Goal: Information Seeking & Learning: Learn about a topic

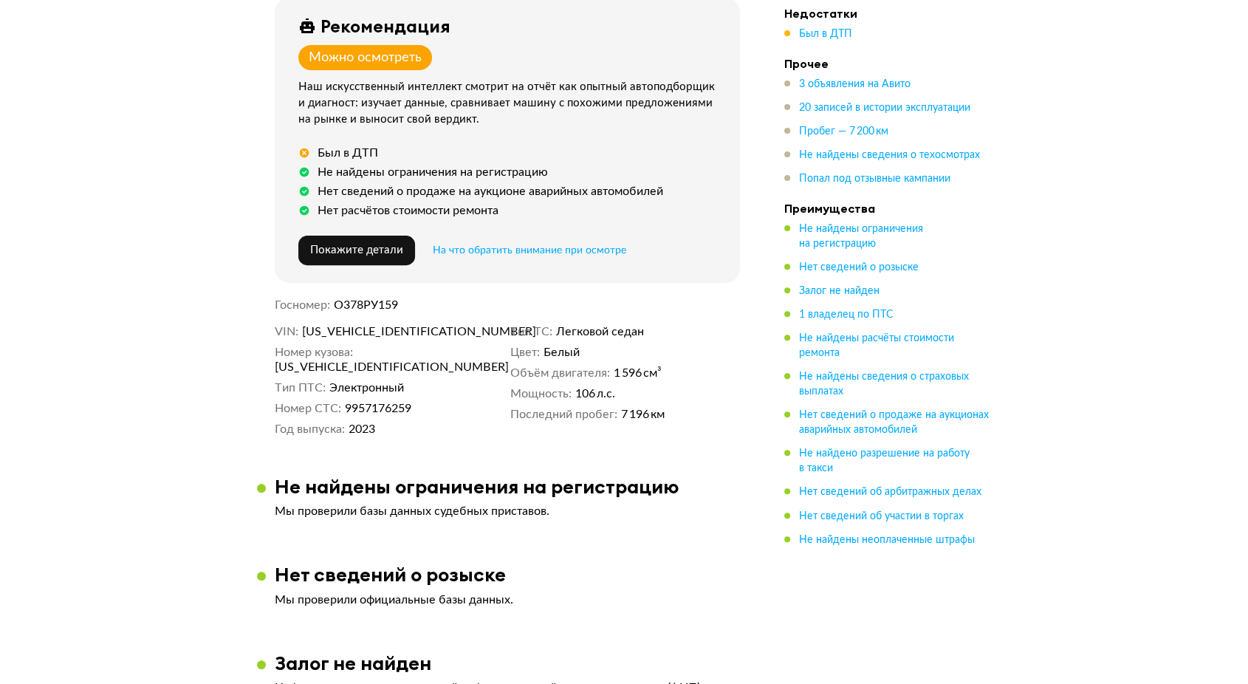
scroll to position [821, 0]
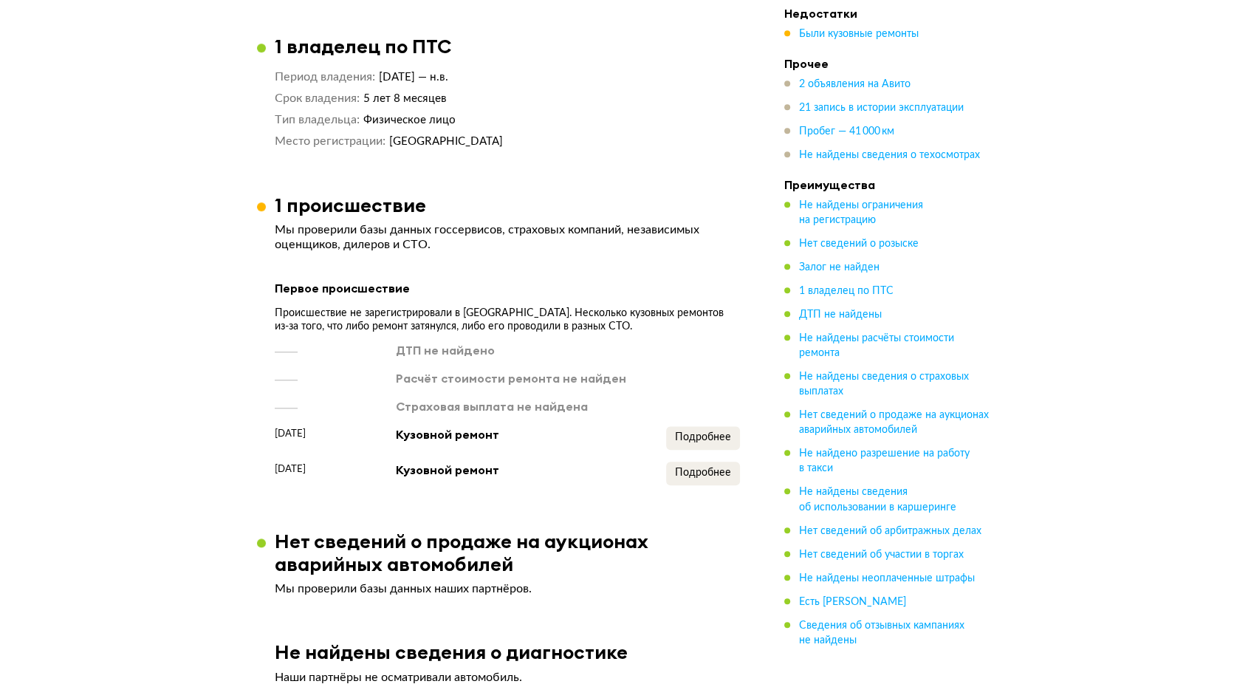
scroll to position [1231, 0]
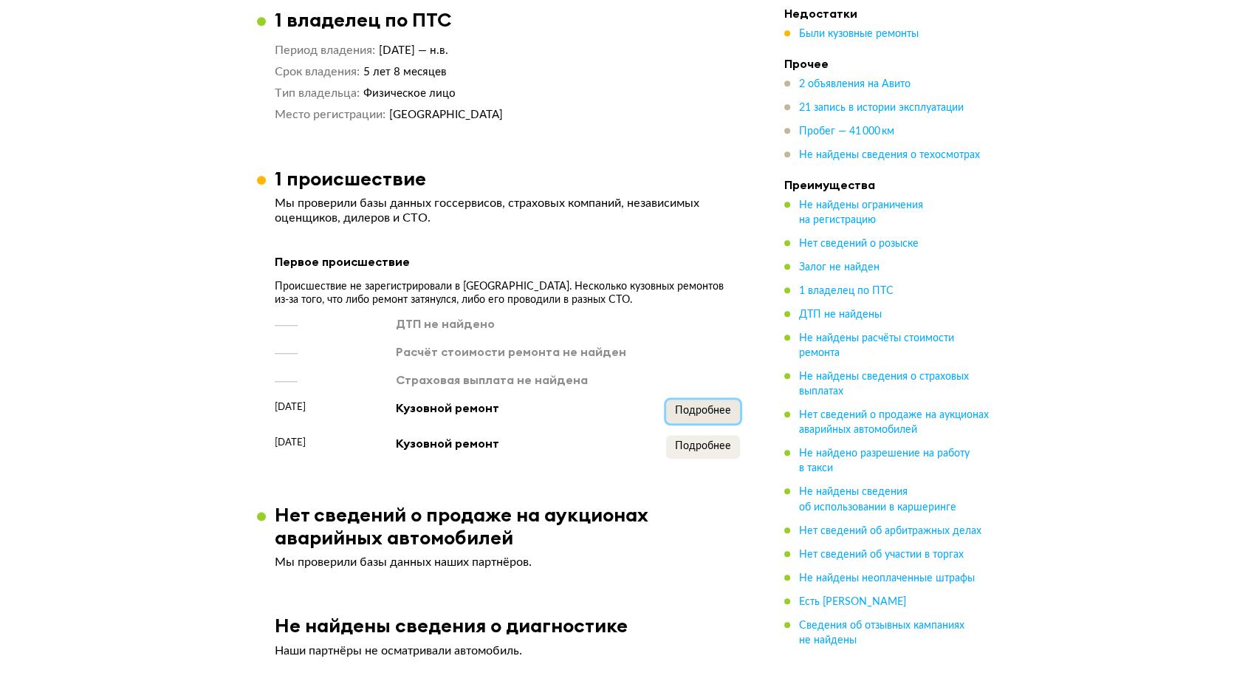
click at [728, 416] on span "Подробнее" at bounding box center [703, 410] width 56 height 10
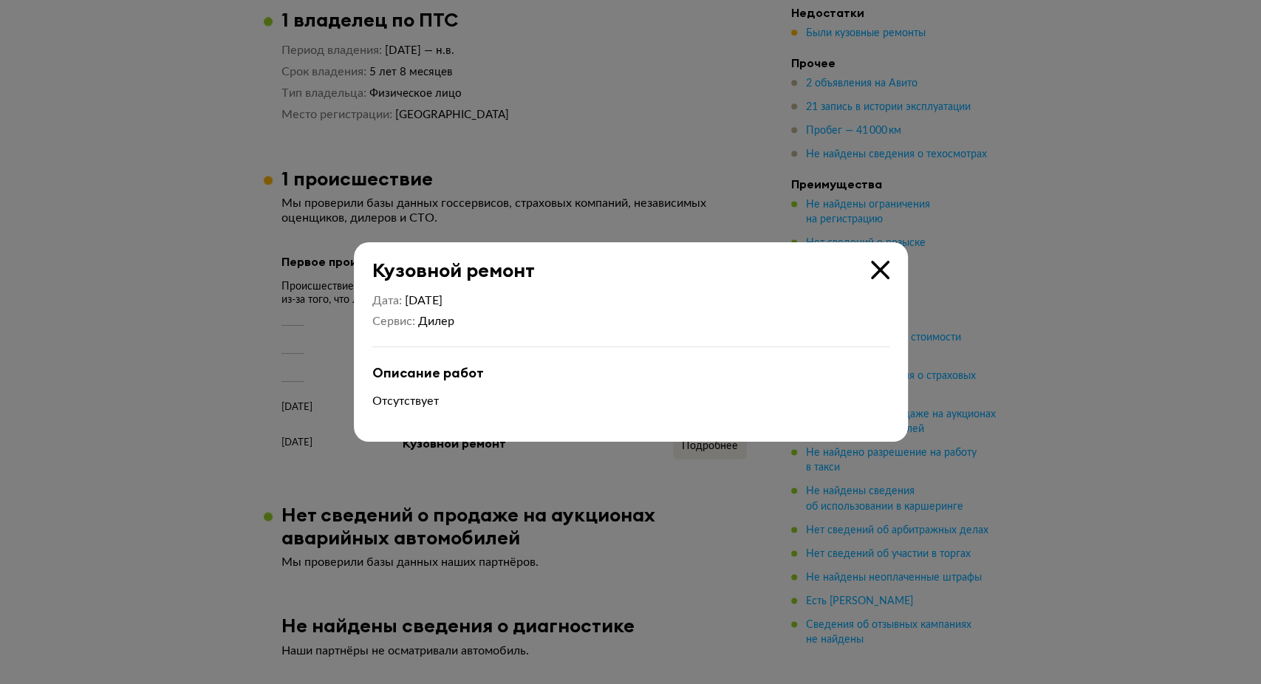
click at [754, 174] on div at bounding box center [630, 342] width 1261 height 684
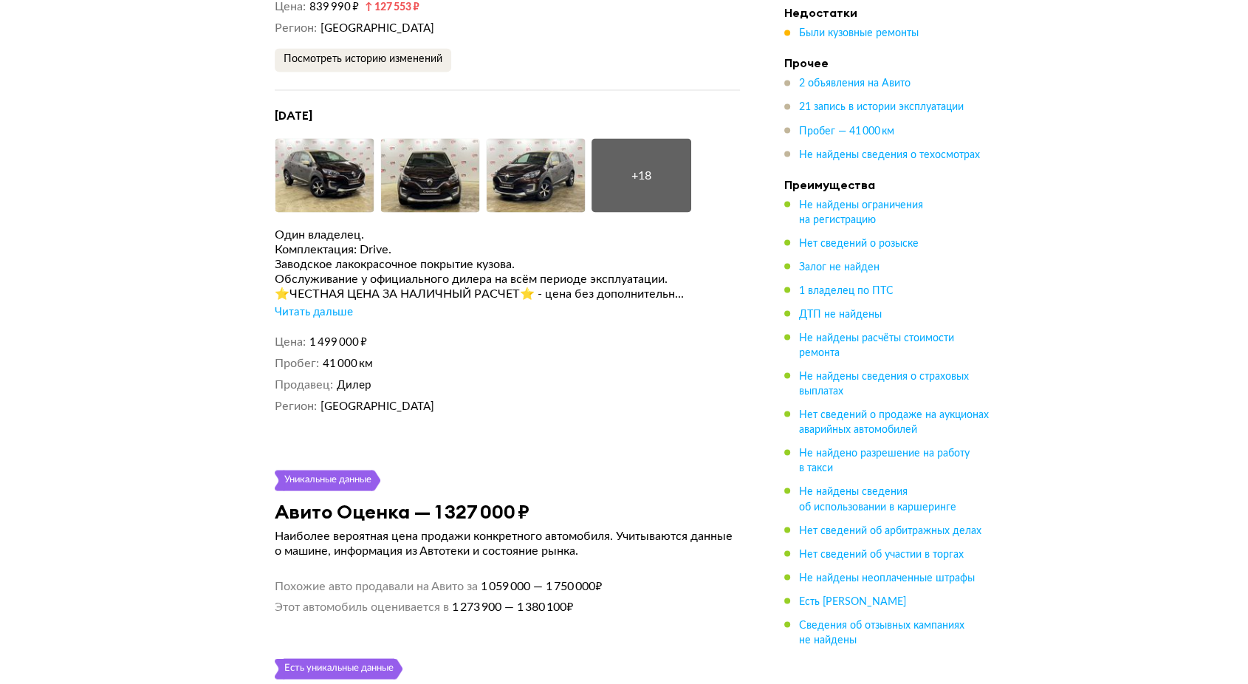
scroll to position [2462, 0]
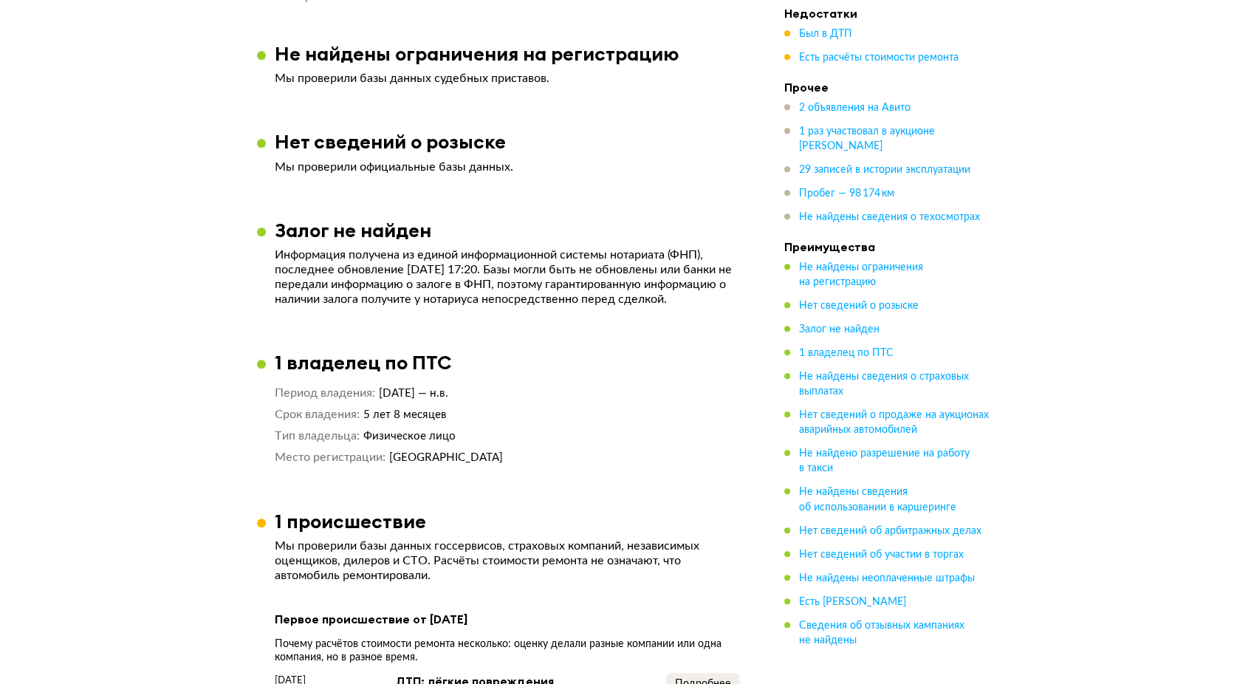
scroll to position [1312, 0]
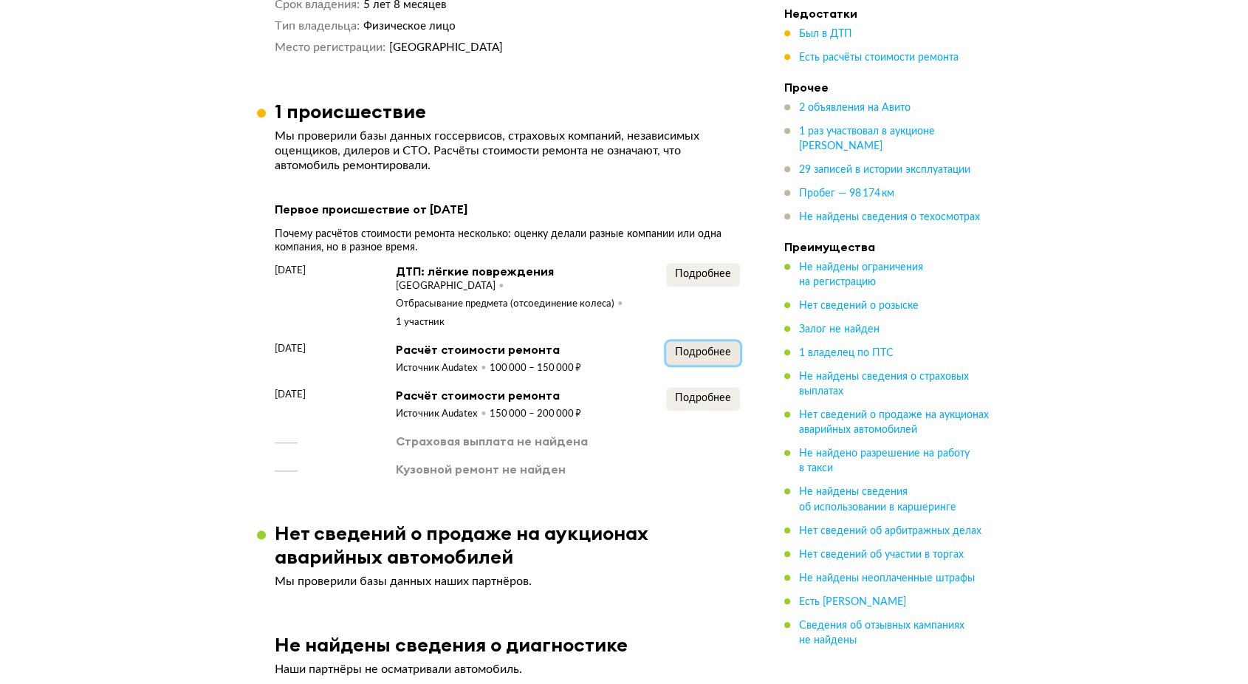
click at [680, 357] on span "Подробнее" at bounding box center [703, 352] width 56 height 10
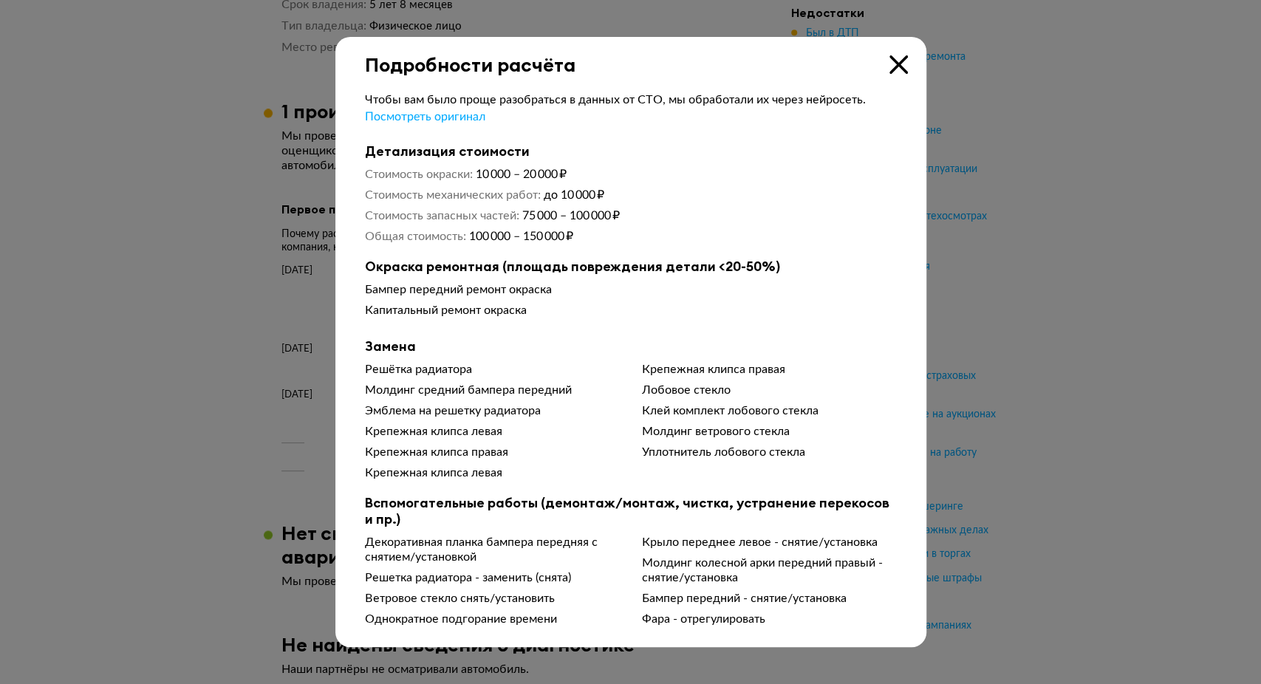
click at [1042, 369] on div at bounding box center [630, 342] width 1261 height 684
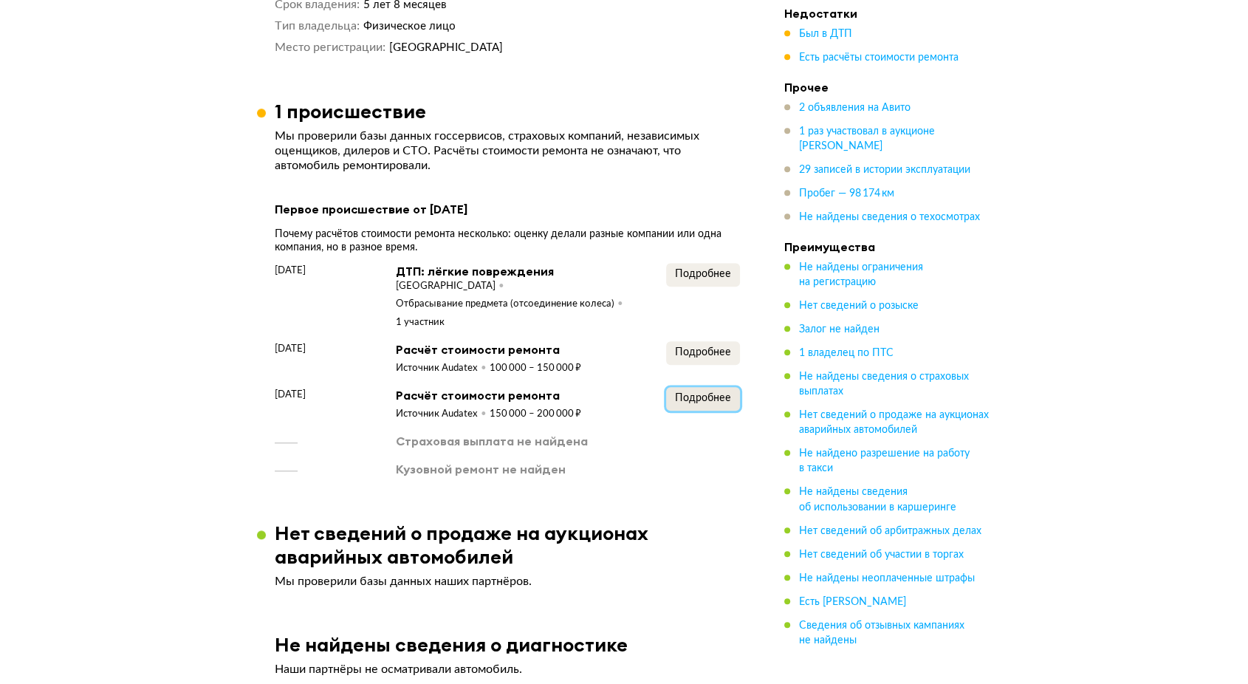
click at [713, 411] on button "Подробнее" at bounding box center [703, 399] width 74 height 24
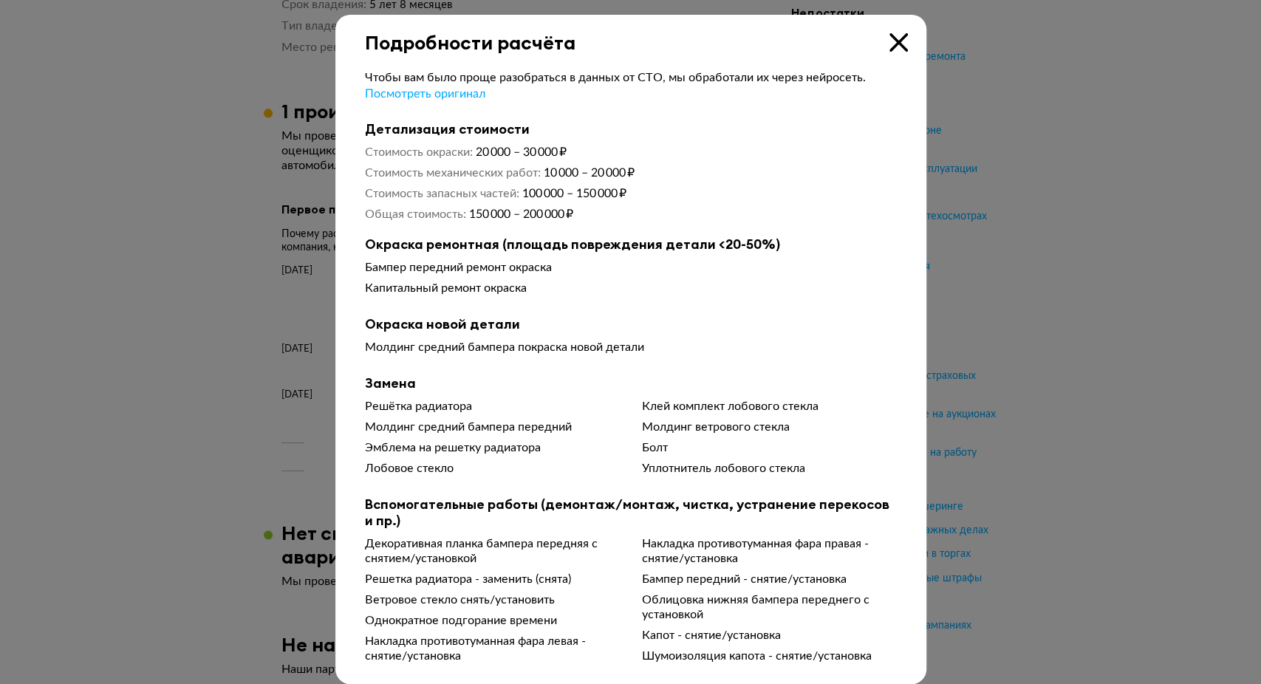
click at [1011, 335] on div at bounding box center [630, 342] width 1261 height 684
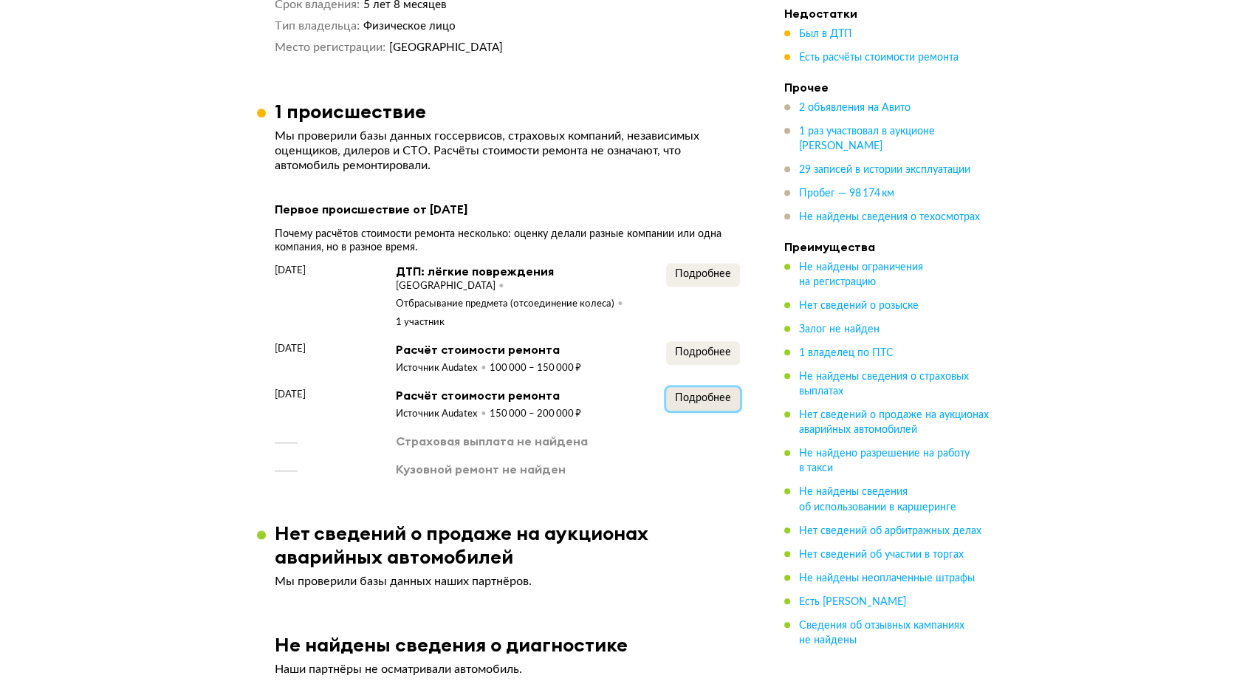
click at [681, 403] on span "Подробнее" at bounding box center [703, 398] width 56 height 10
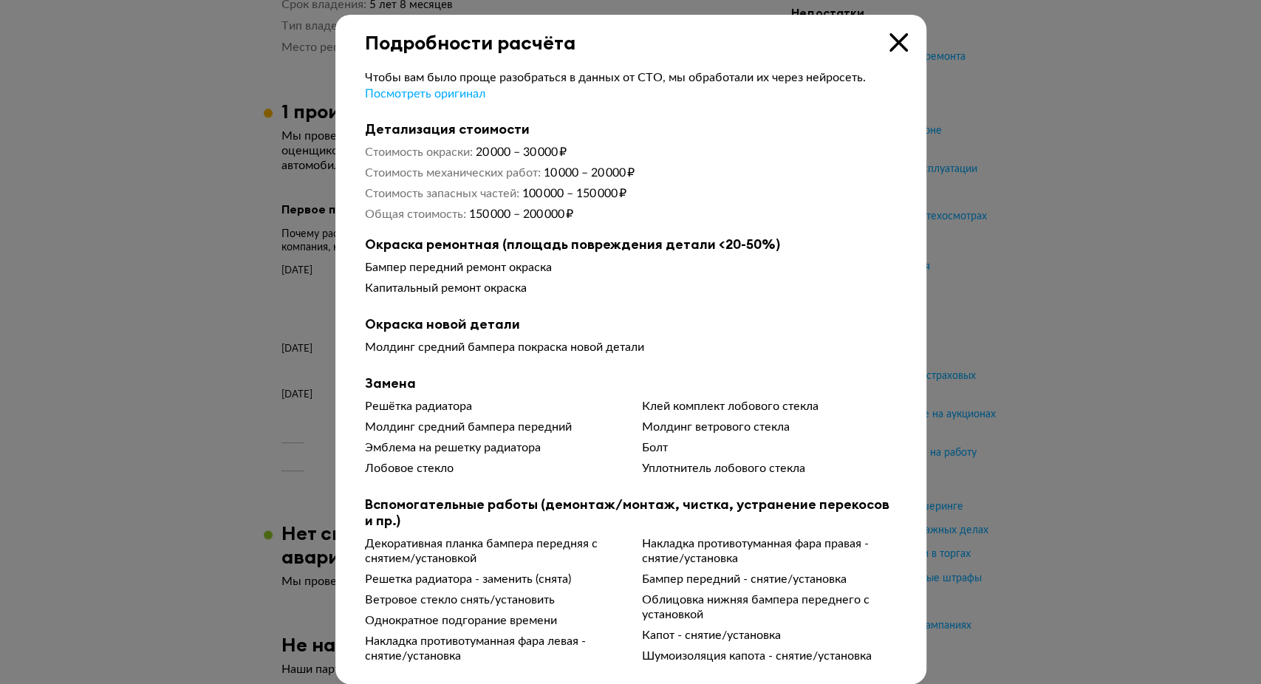
drag, startPoint x: 1058, startPoint y: 318, endPoint x: 966, endPoint y: 261, distance: 107.4
click at [1058, 318] on div at bounding box center [630, 342] width 1261 height 684
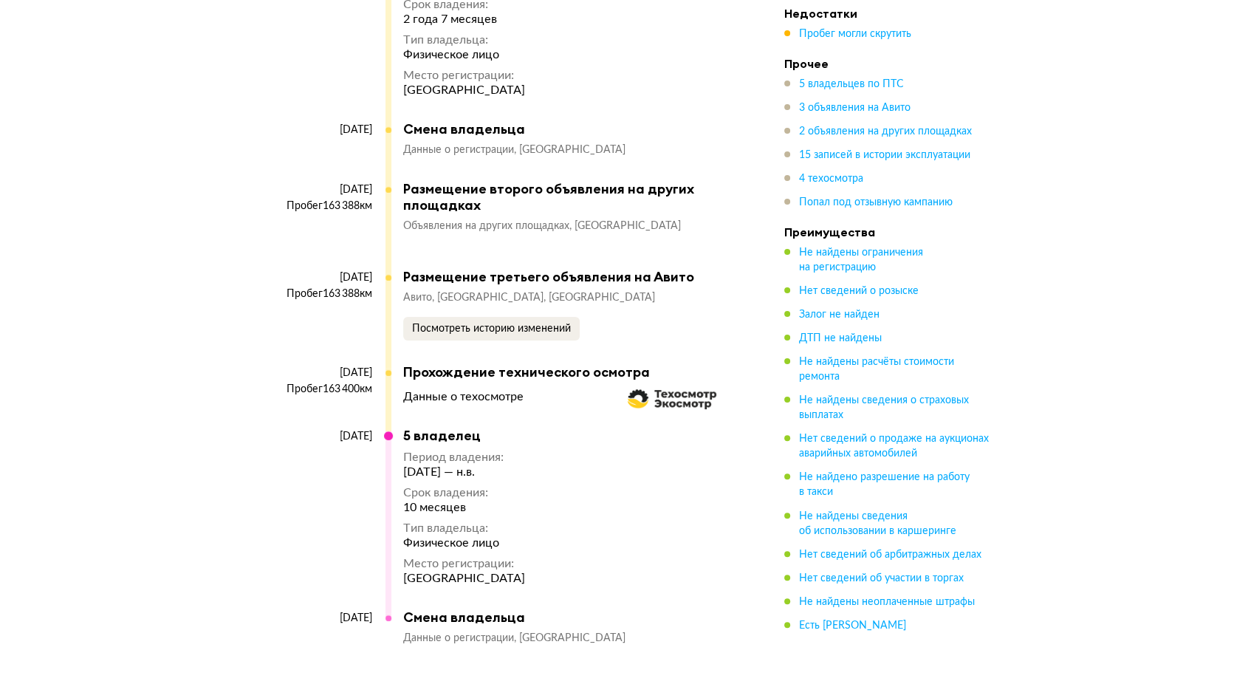
scroll to position [6401, 0]
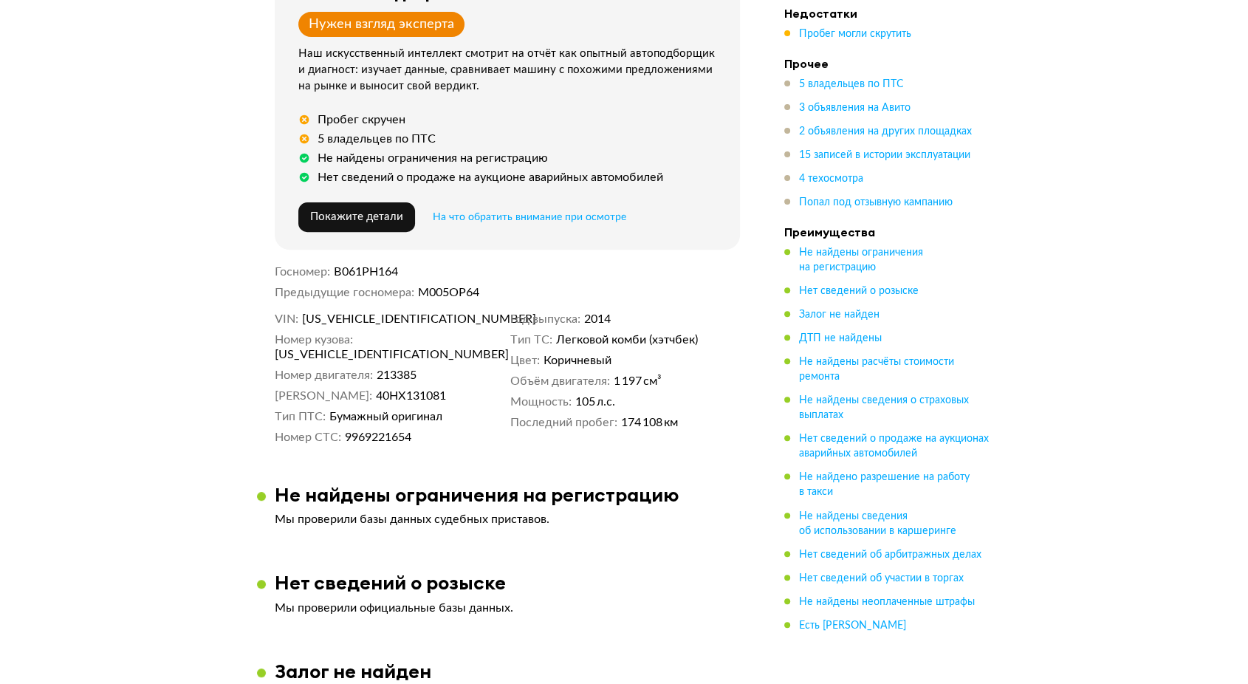
scroll to position [0, 0]
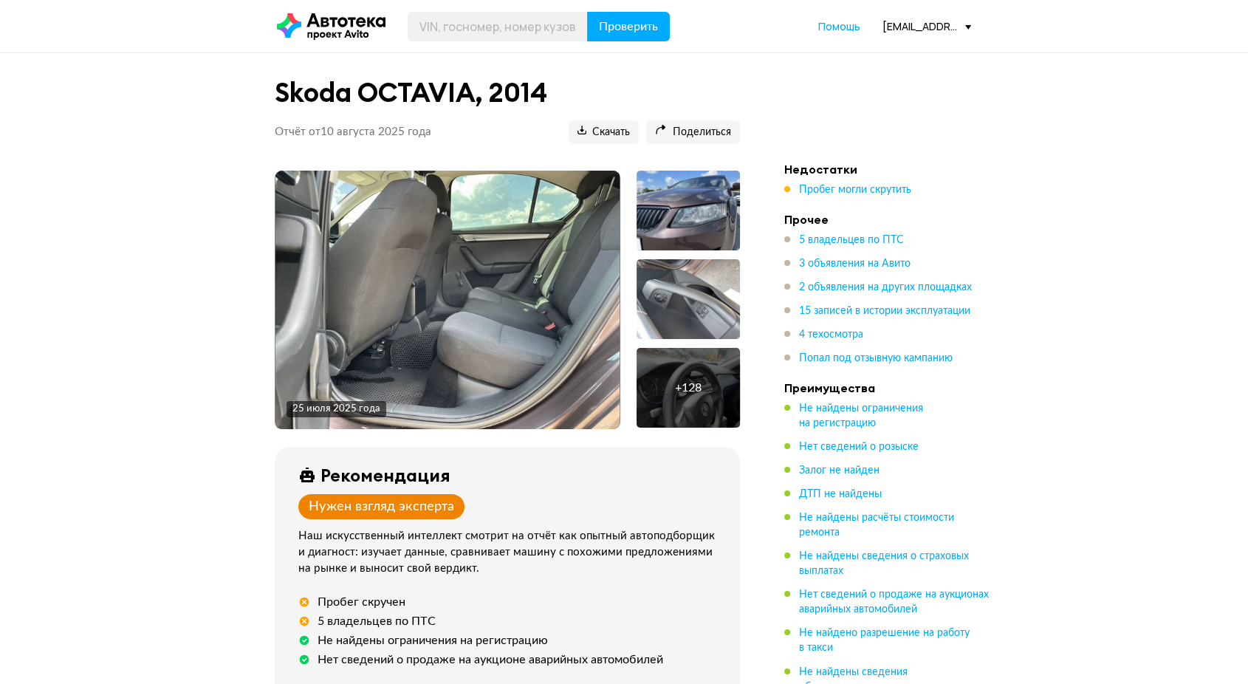
click at [707, 107] on h1 "Skoda OCTAVIA, 2014" at bounding box center [507, 93] width 465 height 32
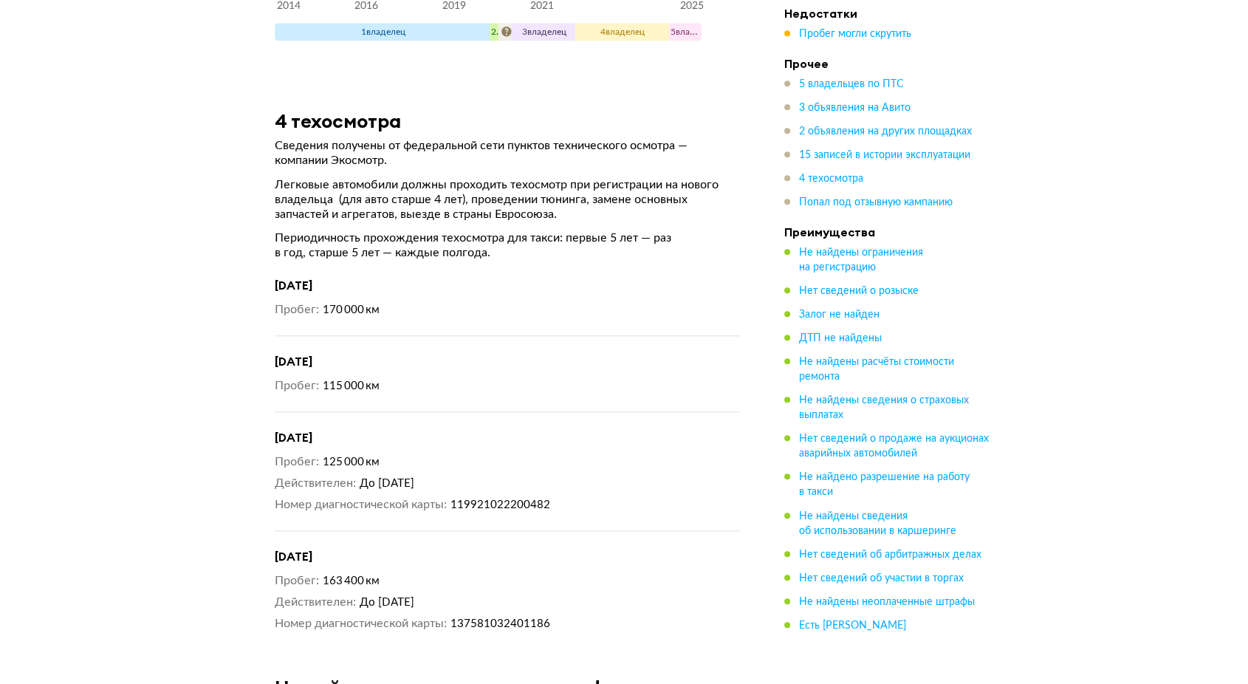
scroll to position [6565, 0]
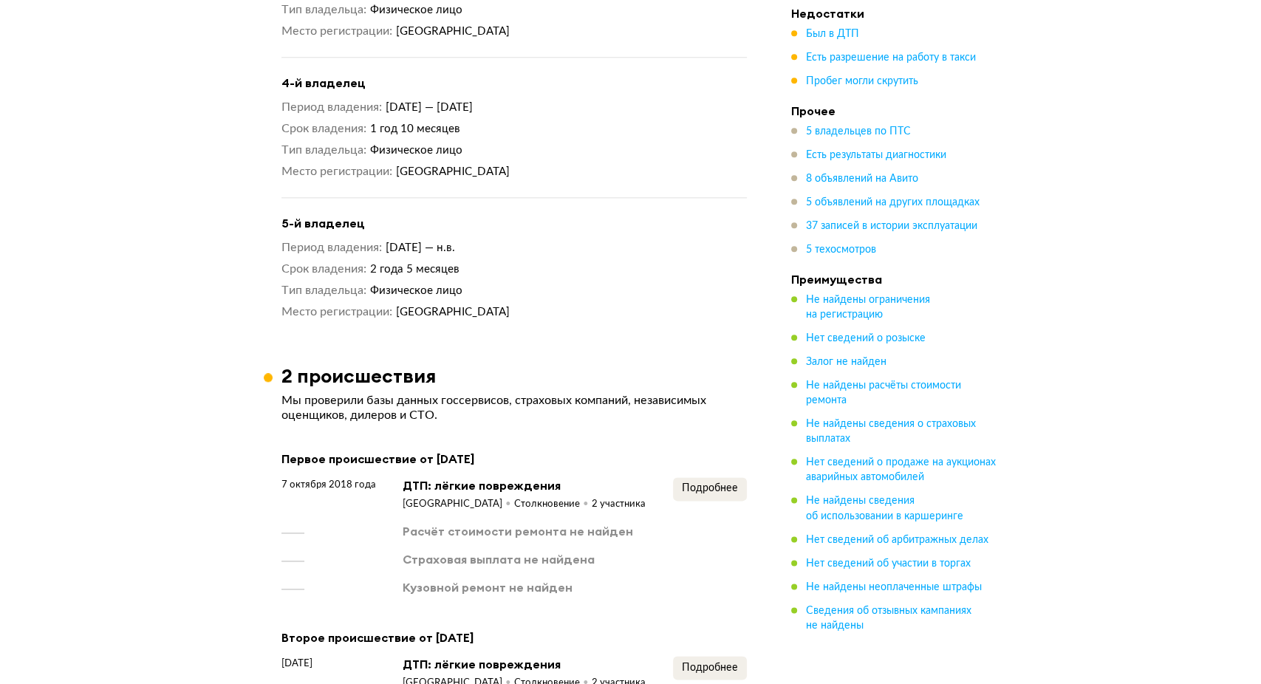
scroll to position [1969, 0]
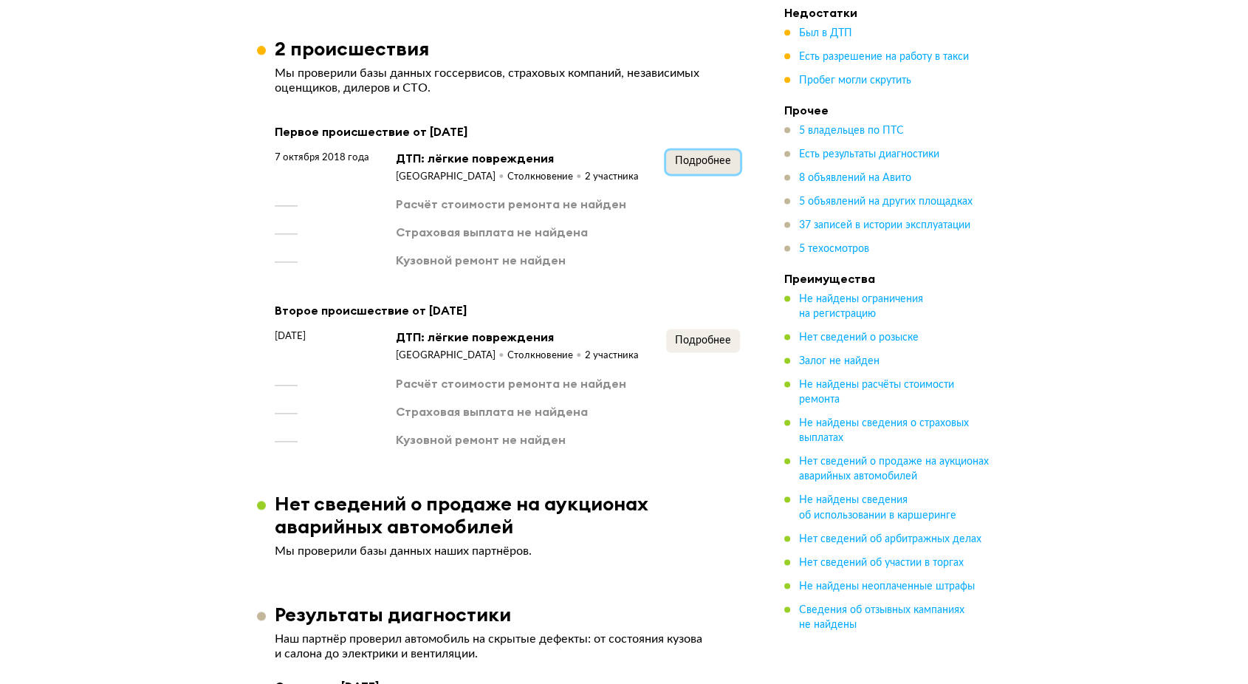
click at [685, 166] on span "Подробнее" at bounding box center [703, 161] width 56 height 10
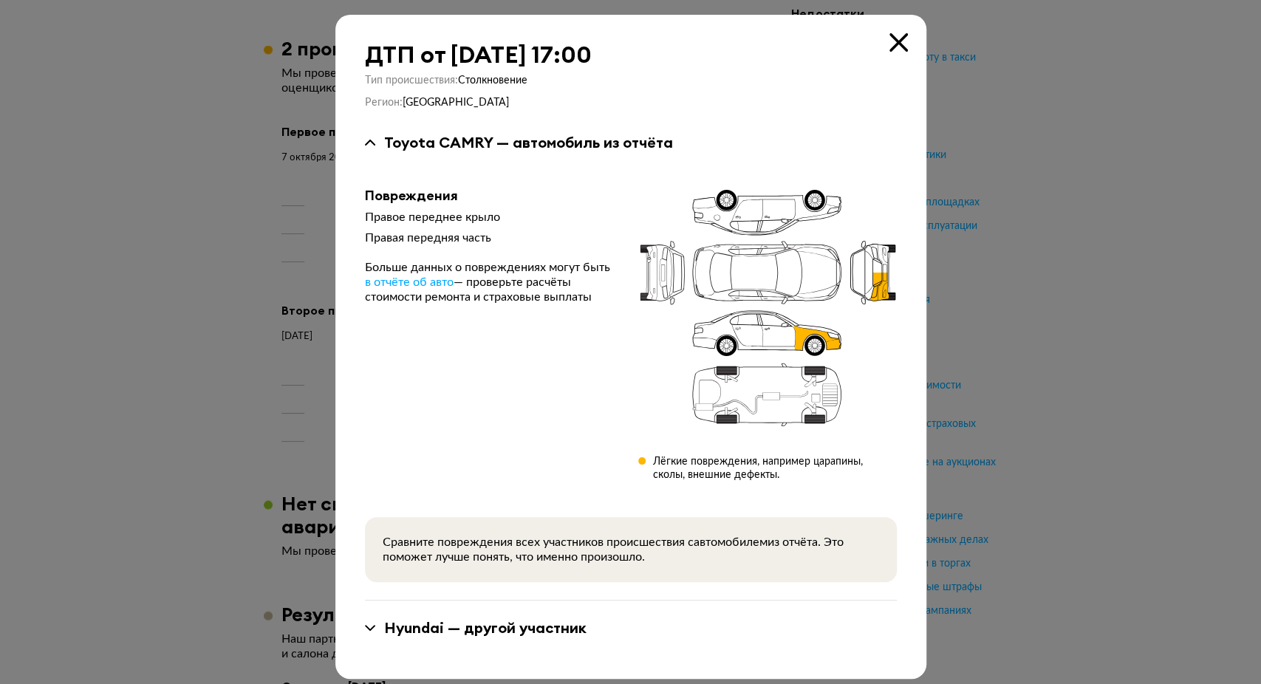
click at [889, 49] on icon at bounding box center [898, 42] width 18 height 18
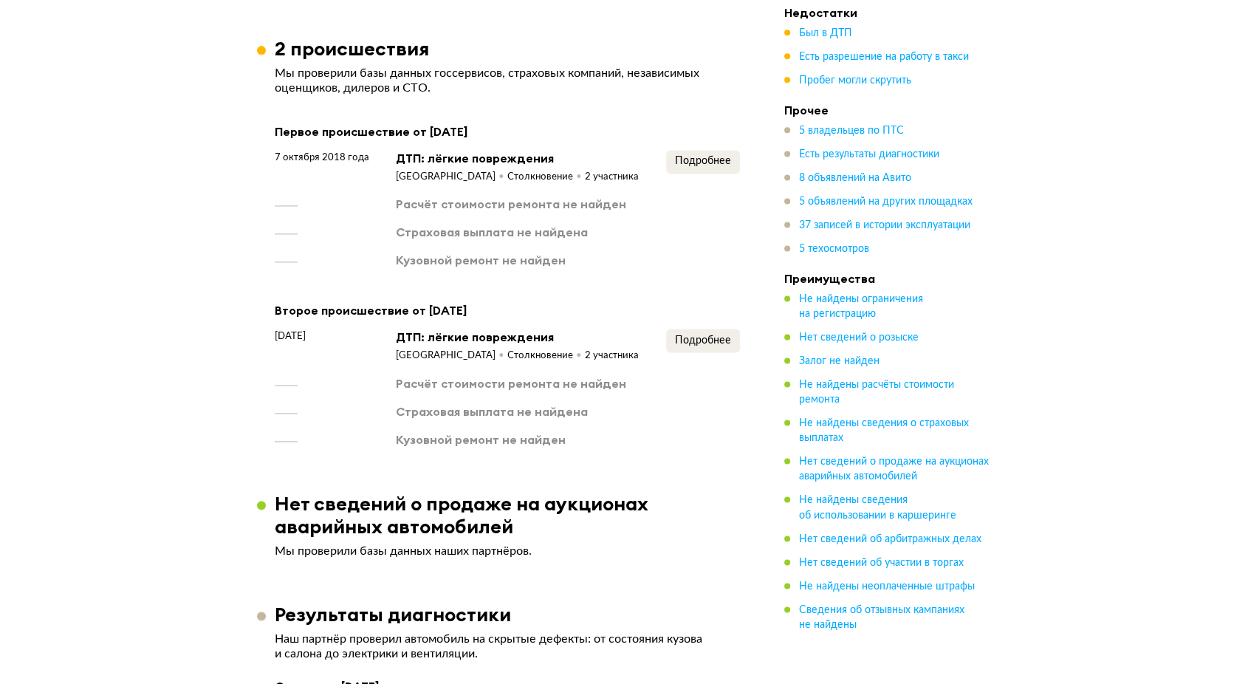
click at [715, 378] on div "[DATE] ДТП: лёгкие повреждения [GEOGRAPHIC_DATA] Столкновение 2 участника Подро…" at bounding box center [507, 388] width 465 height 118
click at [714, 346] on span "Подробнее" at bounding box center [703, 340] width 56 height 10
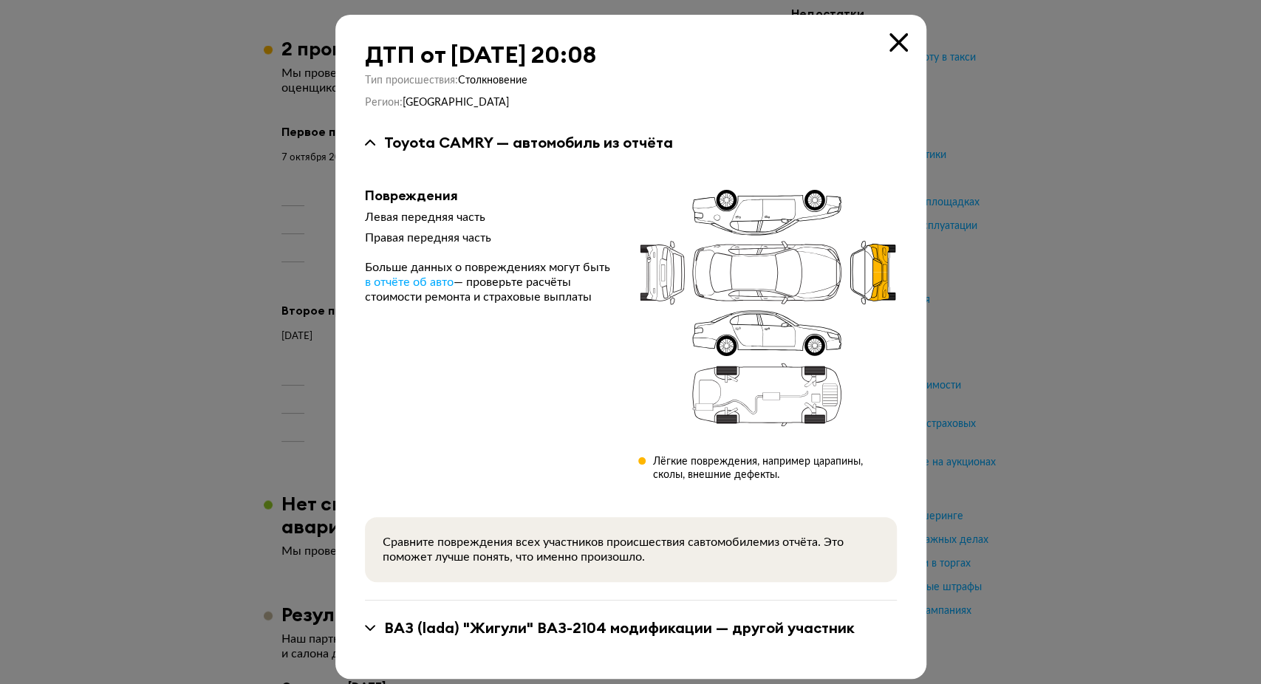
click at [898, 46] on icon at bounding box center [898, 42] width 18 height 18
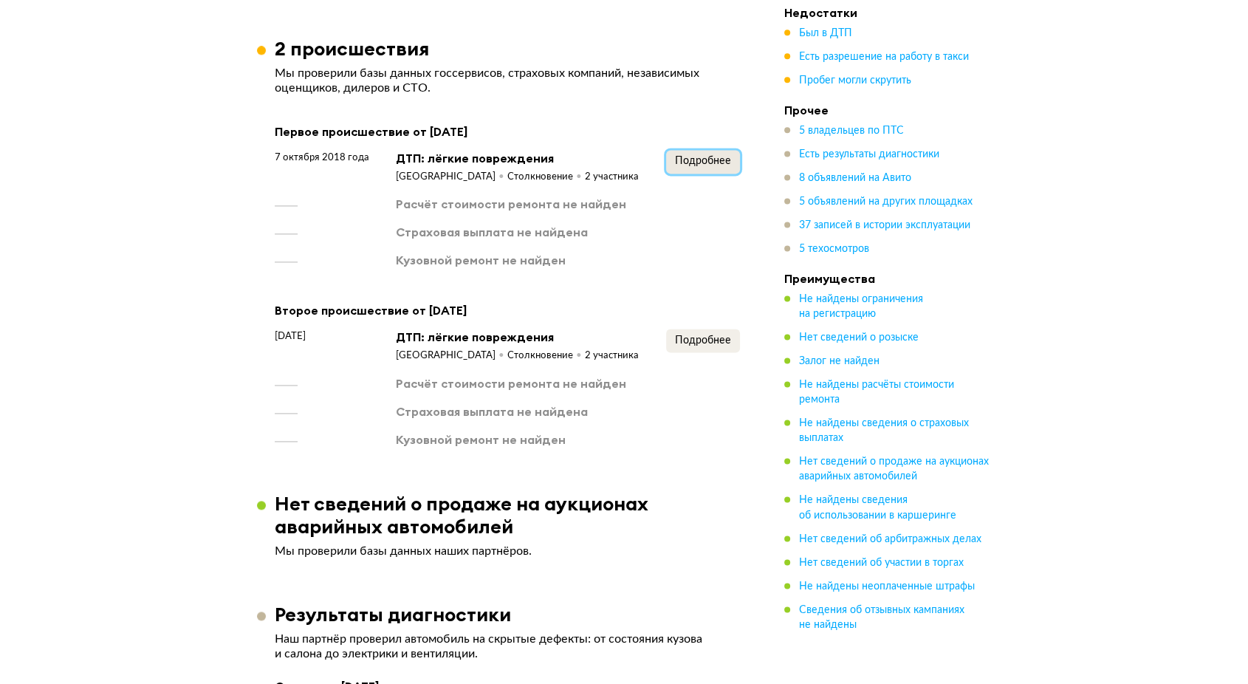
click at [684, 166] on span "Подробнее" at bounding box center [703, 161] width 56 height 10
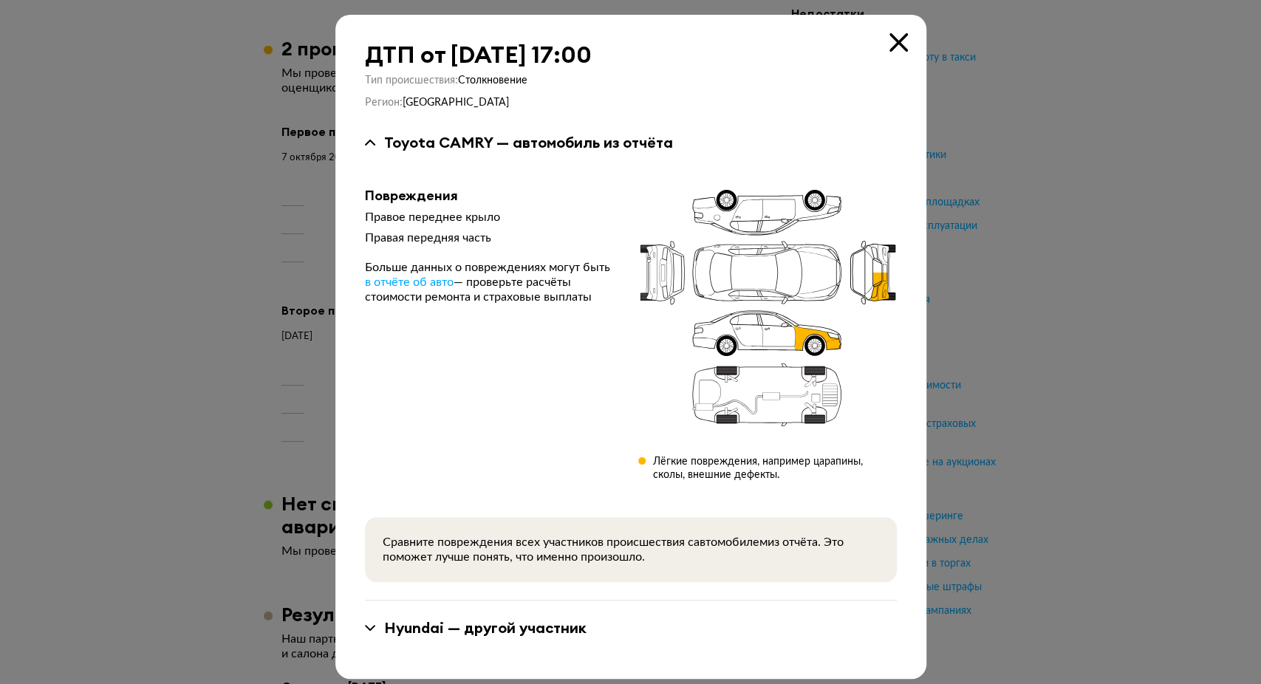
click at [889, 40] on icon at bounding box center [898, 42] width 18 height 18
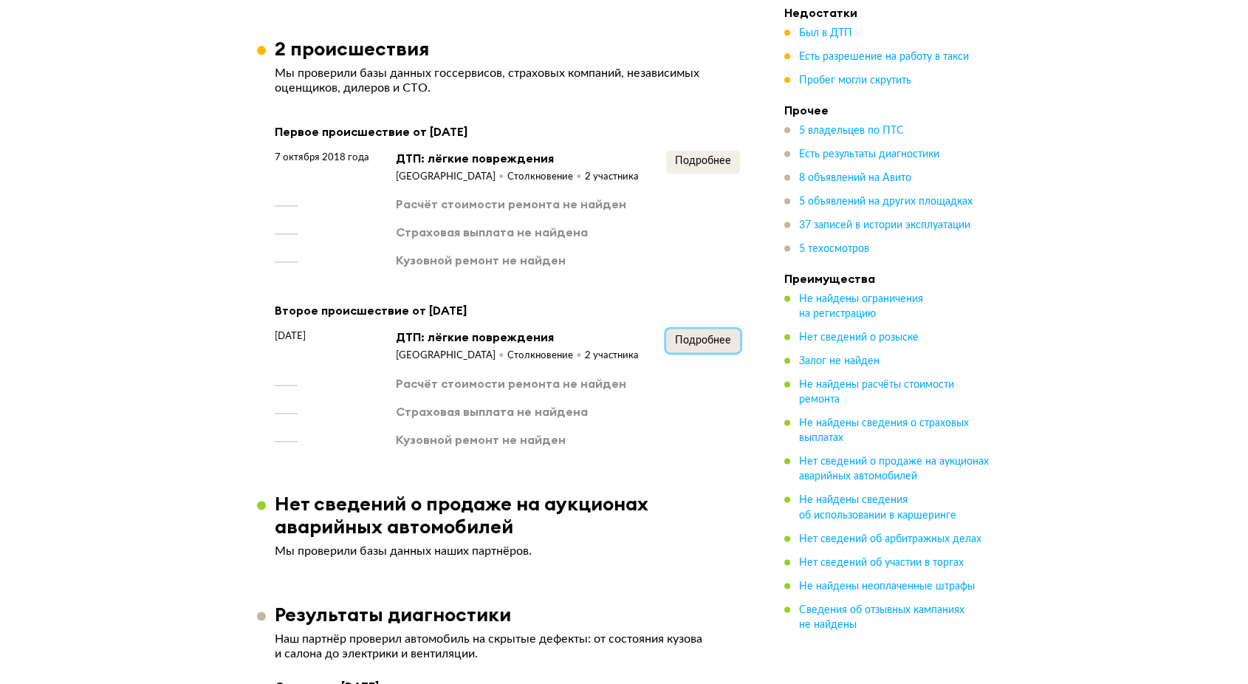
click at [685, 346] on span "Подробнее" at bounding box center [703, 340] width 56 height 10
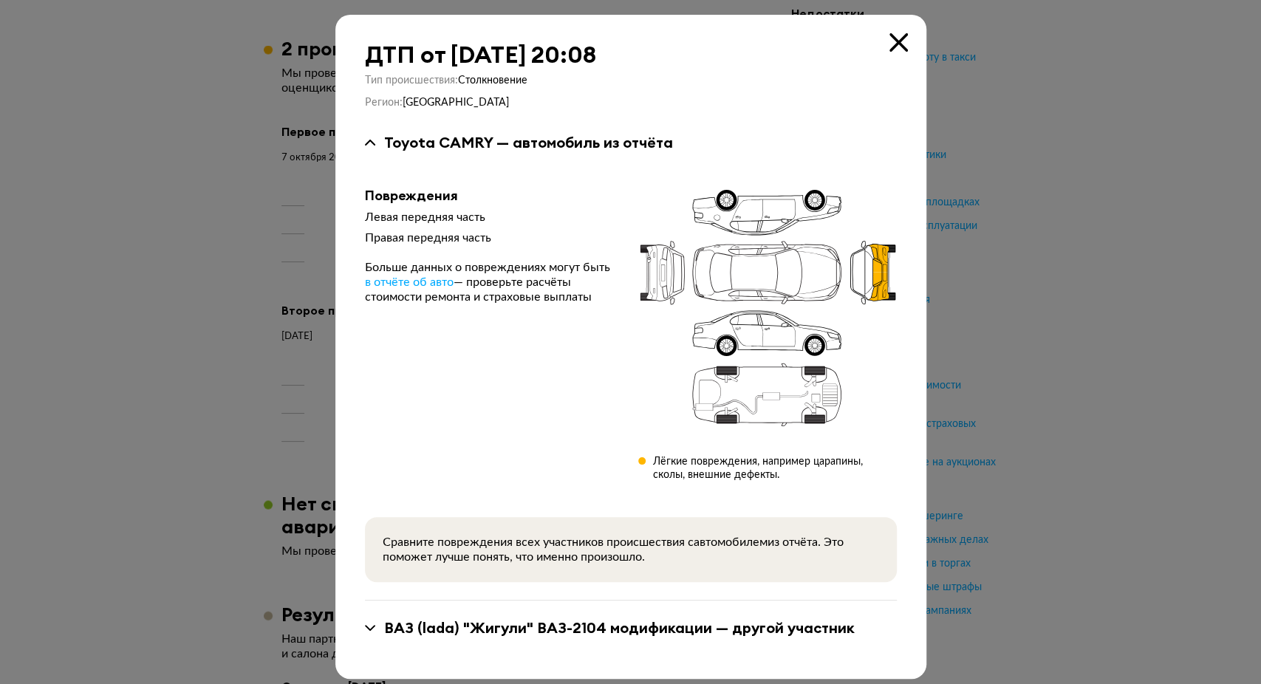
click at [891, 40] on icon at bounding box center [898, 42] width 18 height 18
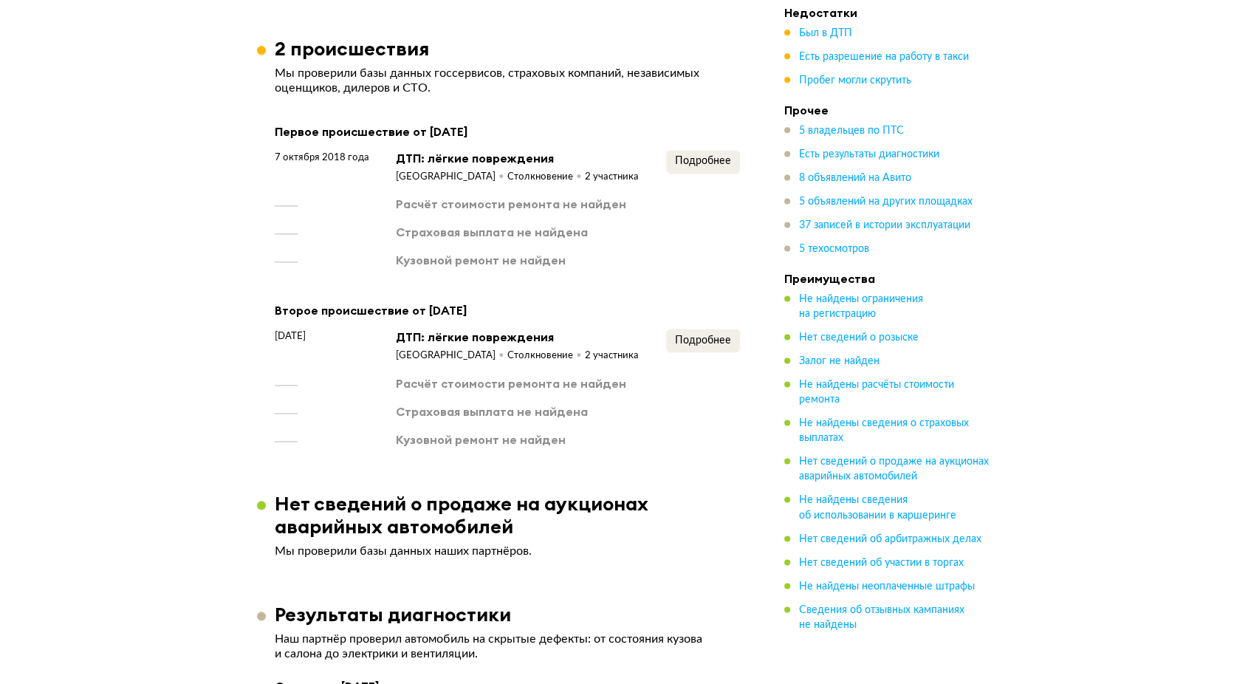
click at [583, 141] on div "Первое происшествие от 7 октября 2018 года" at bounding box center [507, 131] width 465 height 19
click at [697, 166] on span "Подробнее" at bounding box center [703, 161] width 56 height 10
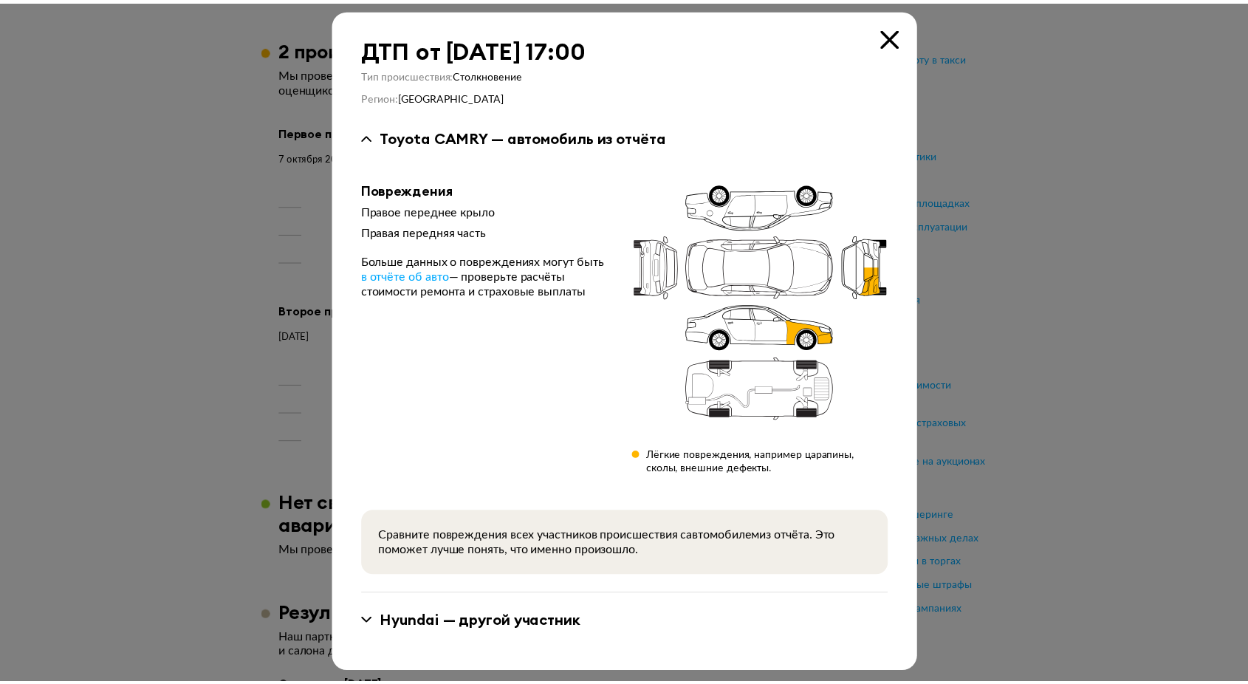
scroll to position [9, 0]
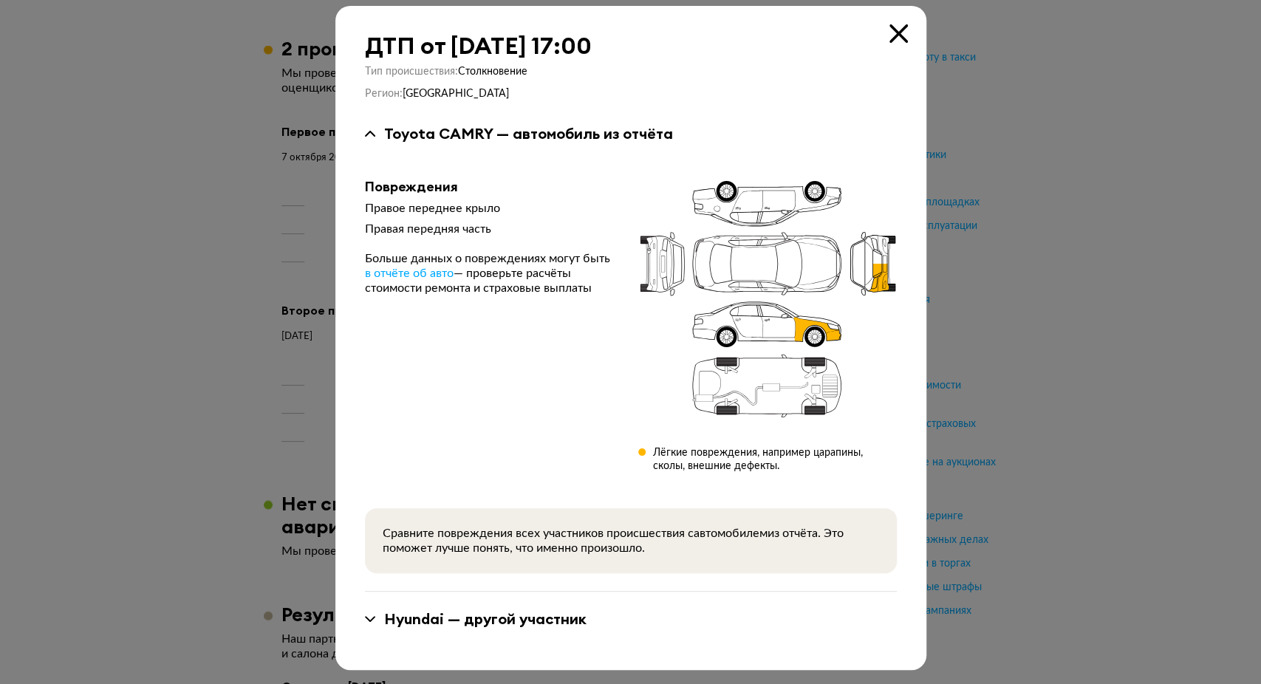
click at [889, 26] on icon at bounding box center [898, 33] width 18 height 18
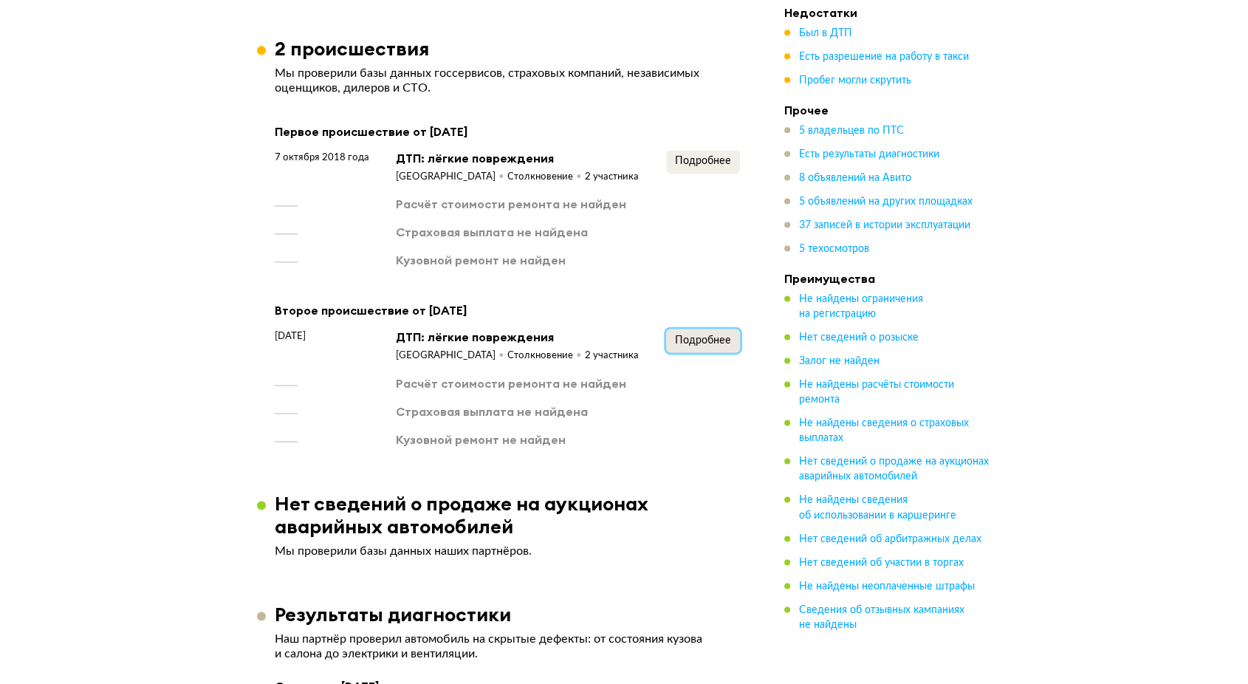
click at [708, 352] on button "Подробнее" at bounding box center [703, 341] width 74 height 24
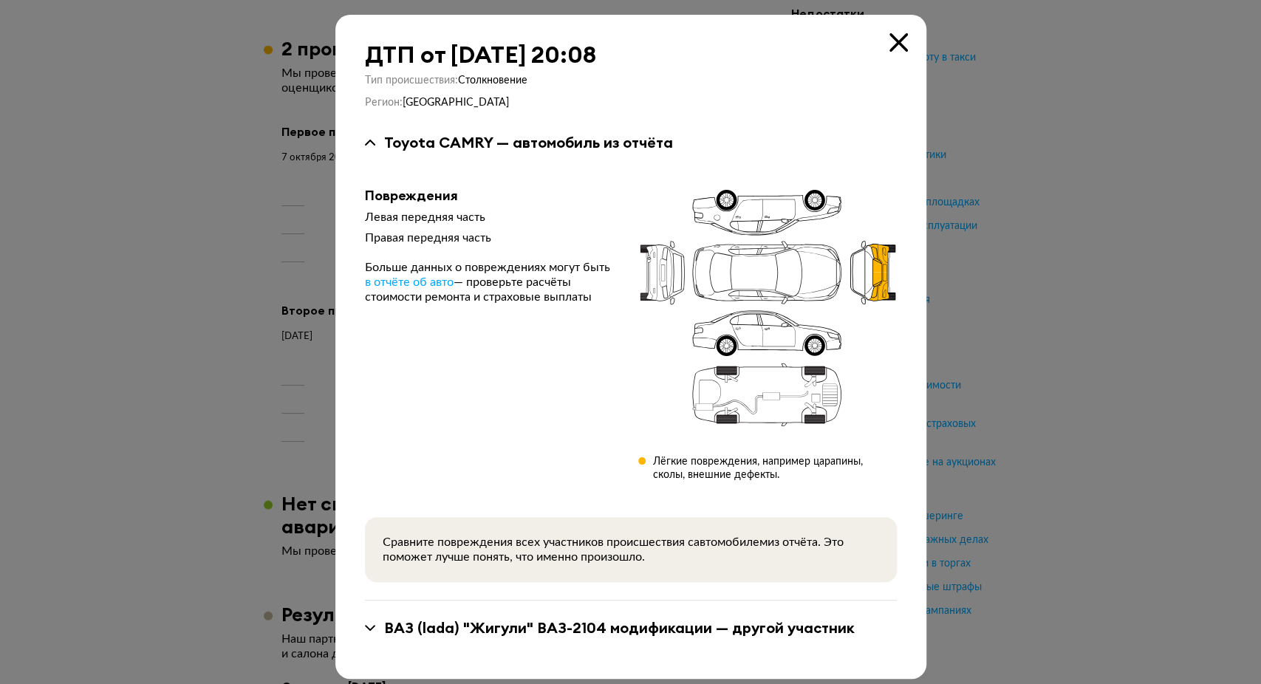
click at [892, 47] on icon at bounding box center [898, 42] width 18 height 18
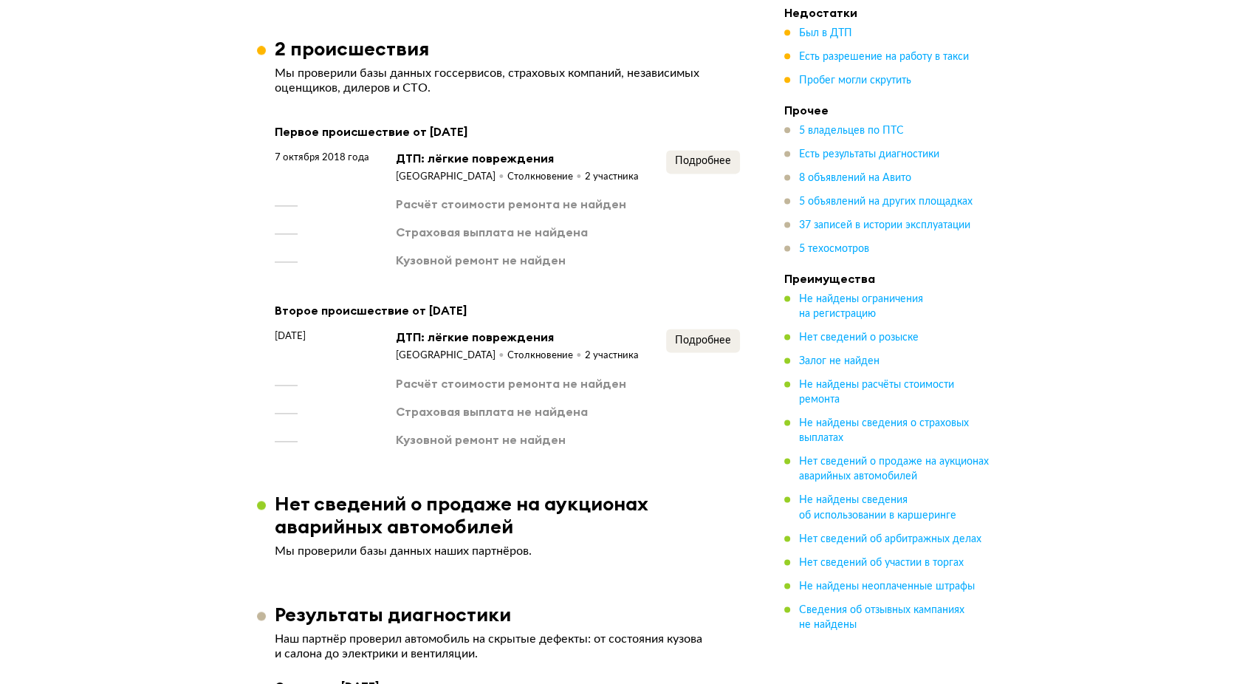
click at [615, 126] on article "2 происшествия Мы проверили базы данных госсервисов, страховых компаний, незави…" at bounding box center [507, 242] width 501 height 411
click at [580, 141] on div "Первое происшествие от 7 октября 2018 года" at bounding box center [507, 131] width 465 height 19
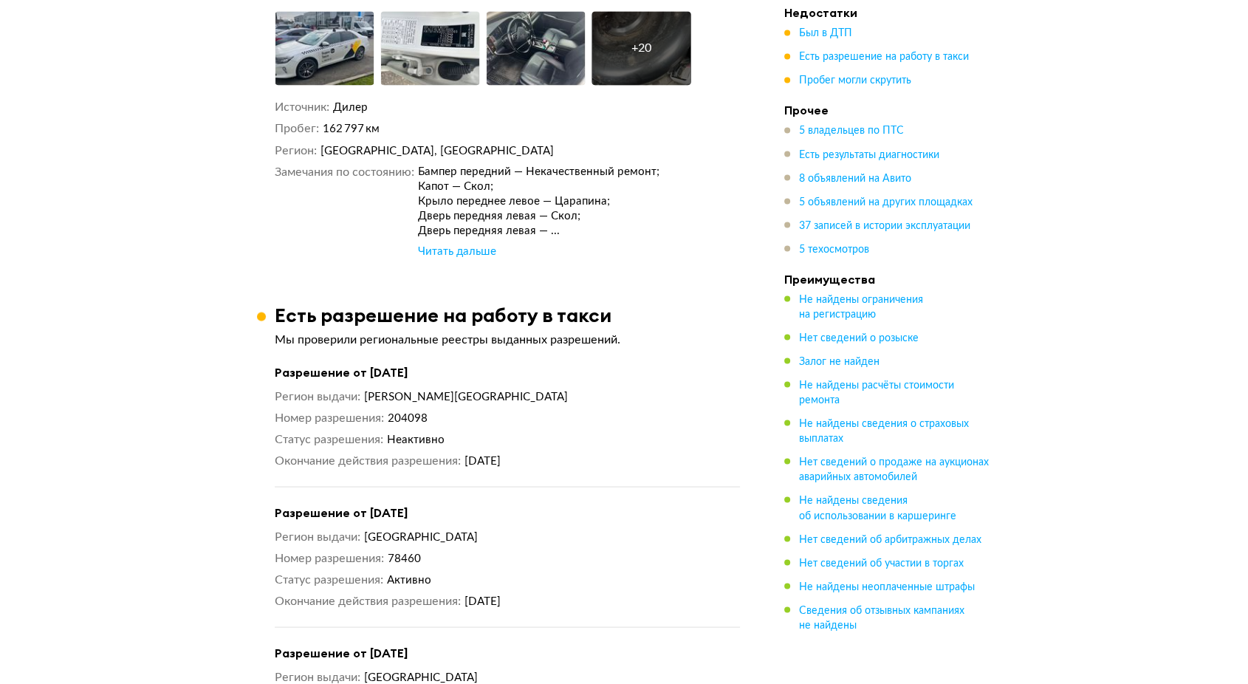
scroll to position [2544, 0]
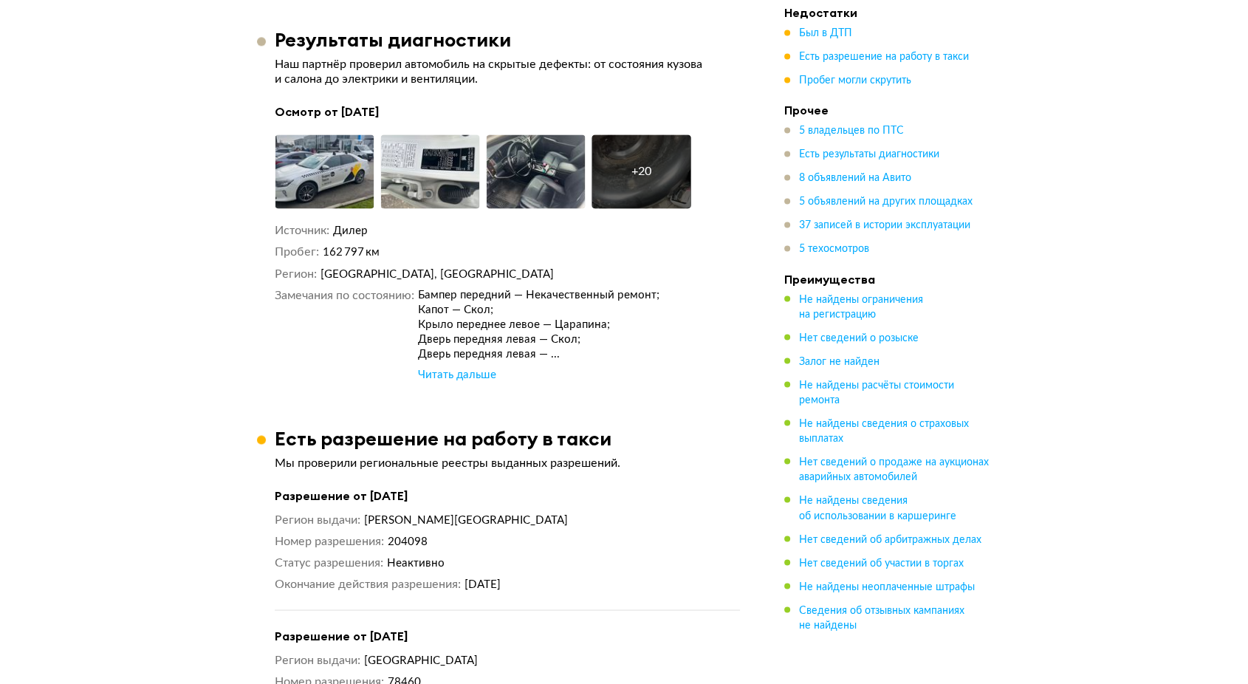
click at [604, 86] on p "Наш партнёр проверил автомобиль на скрытые дефекты: от состояния кузова и салон…" at bounding box center [507, 72] width 465 height 30
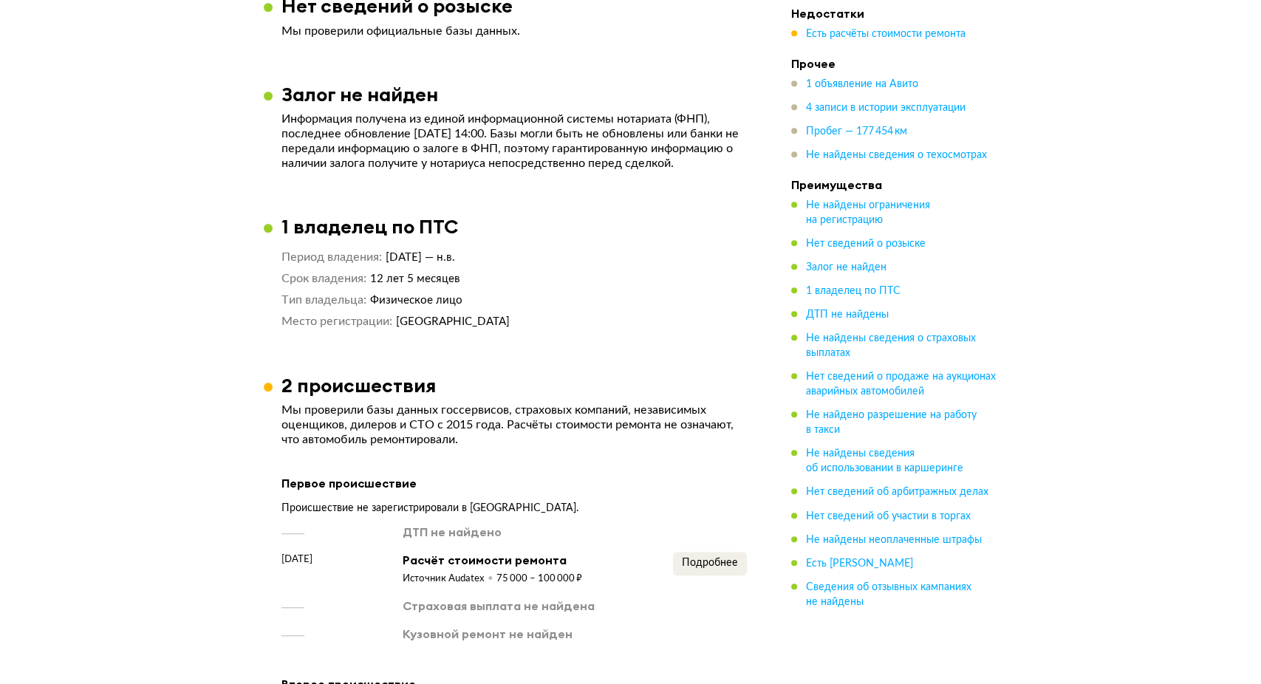
scroll to position [1231, 0]
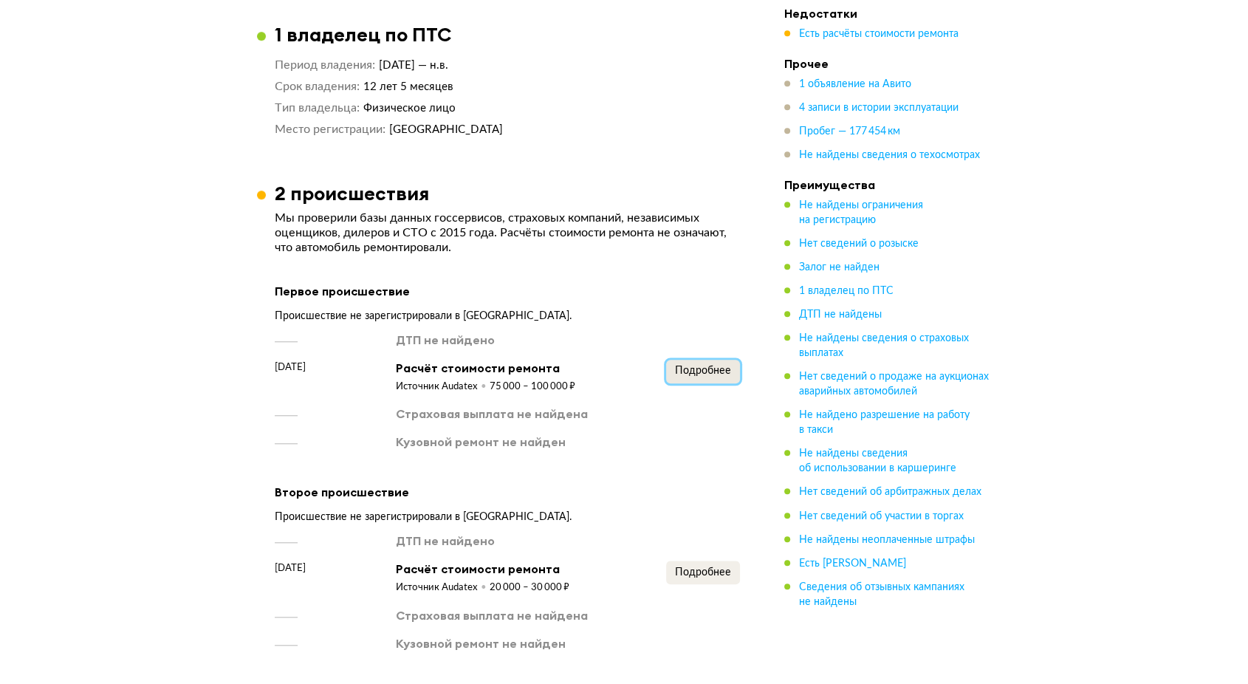
click at [702, 373] on span "Подробнее" at bounding box center [703, 371] width 56 height 10
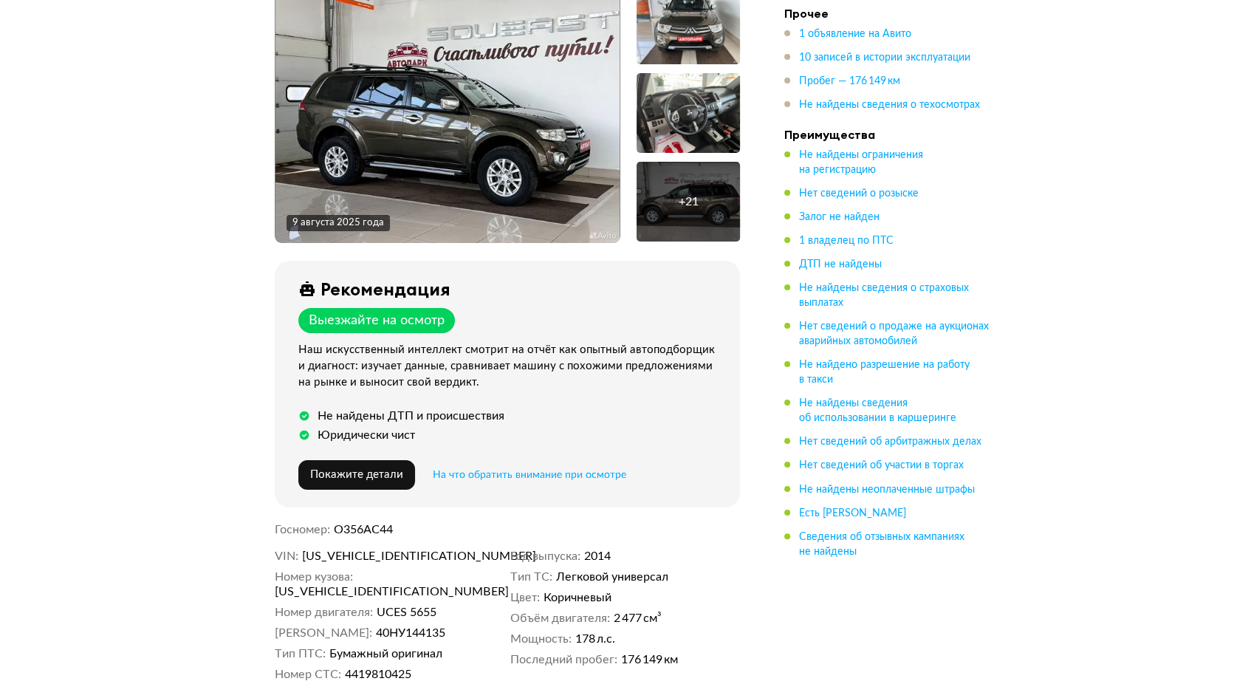
scroll to position [82, 0]
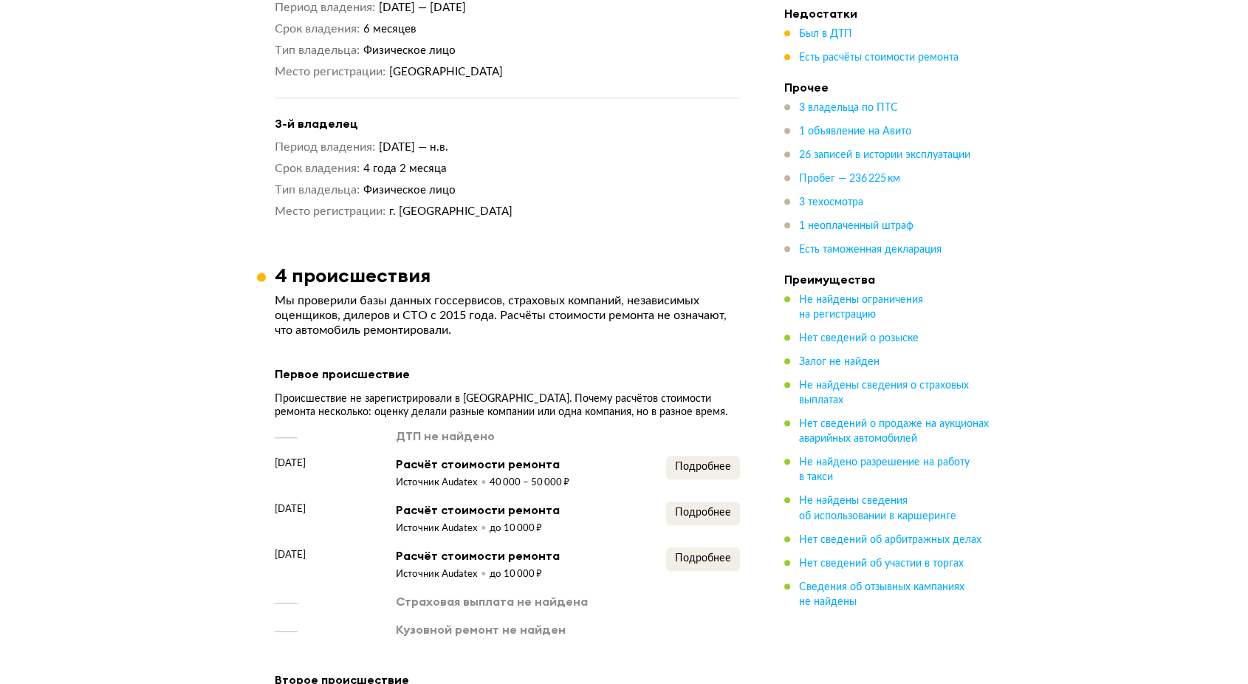
scroll to position [1641, 0]
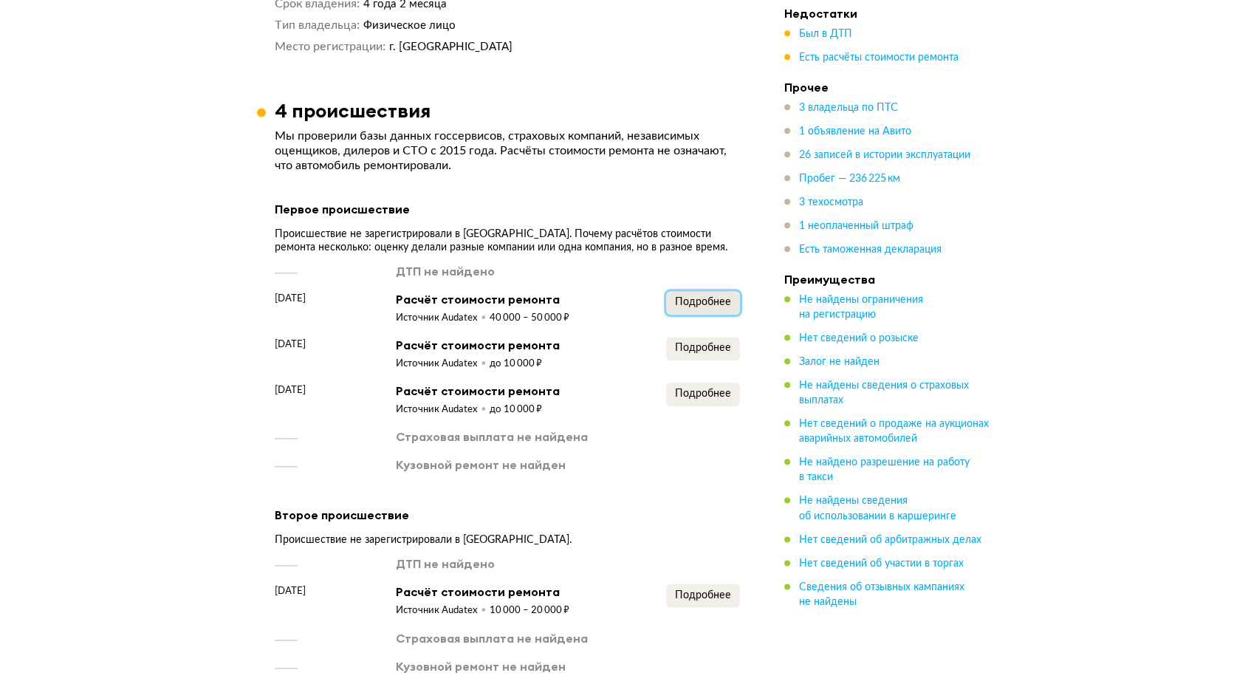
click at [713, 301] on span "Подробнее" at bounding box center [703, 302] width 56 height 10
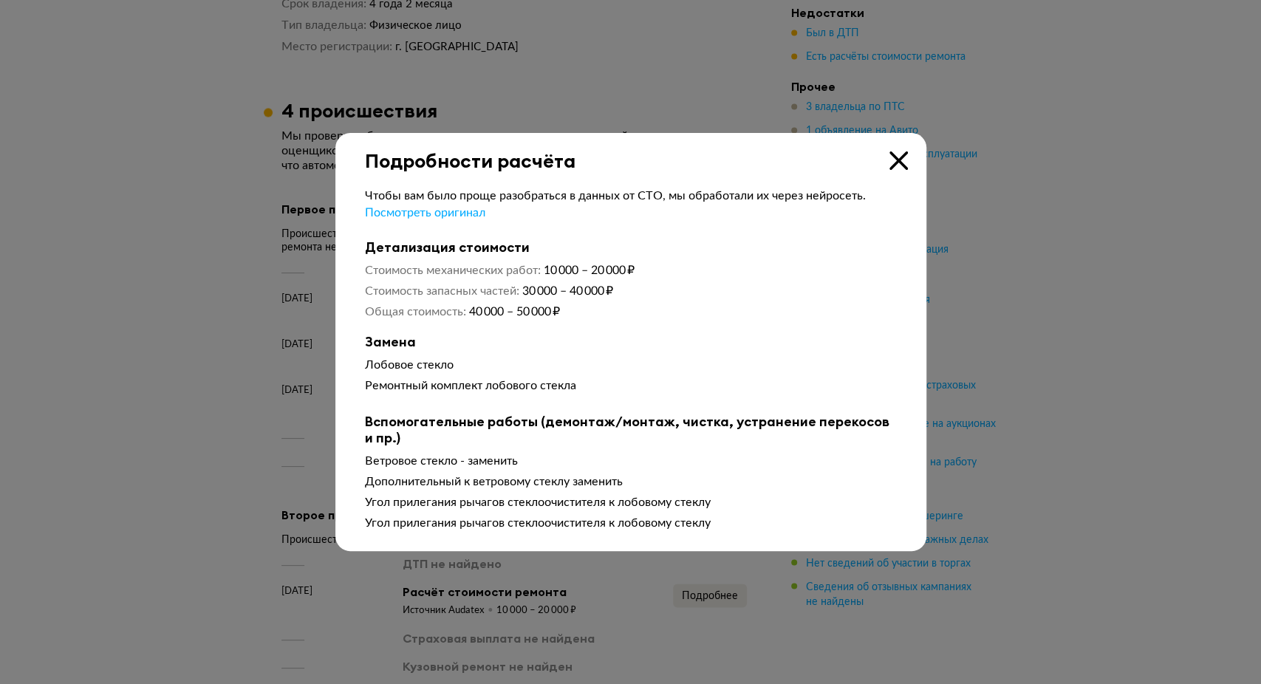
click at [901, 159] on icon at bounding box center [898, 160] width 18 height 18
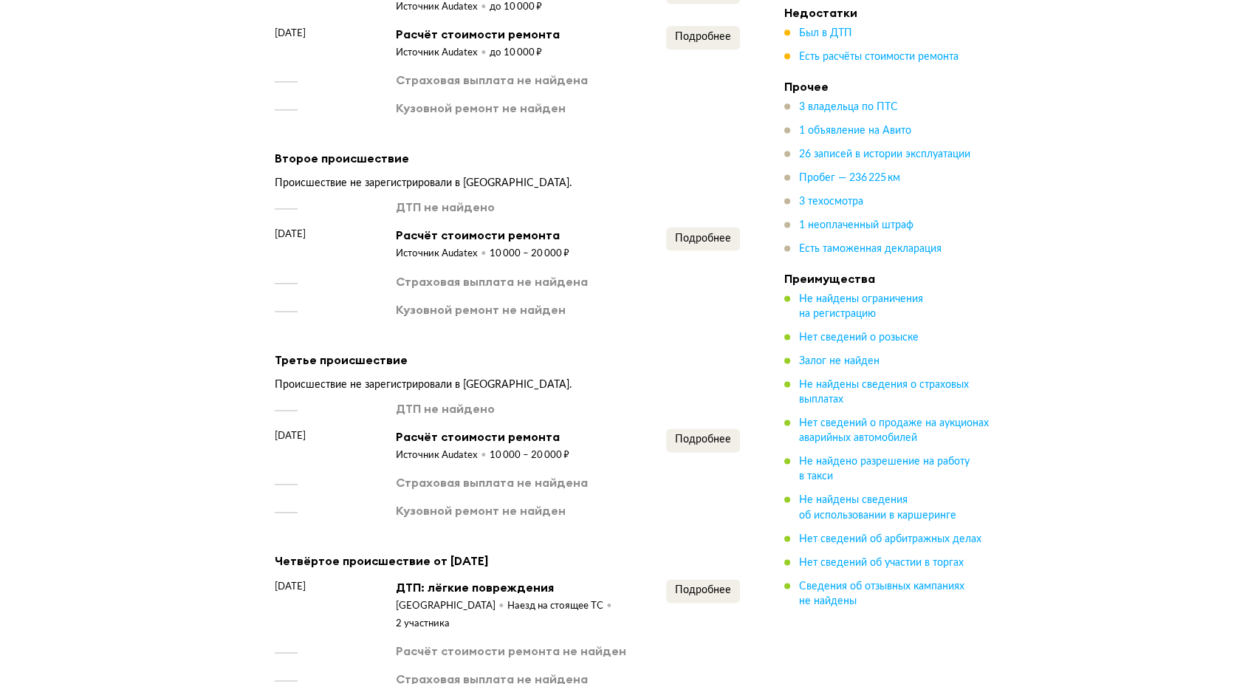
scroll to position [1969, 0]
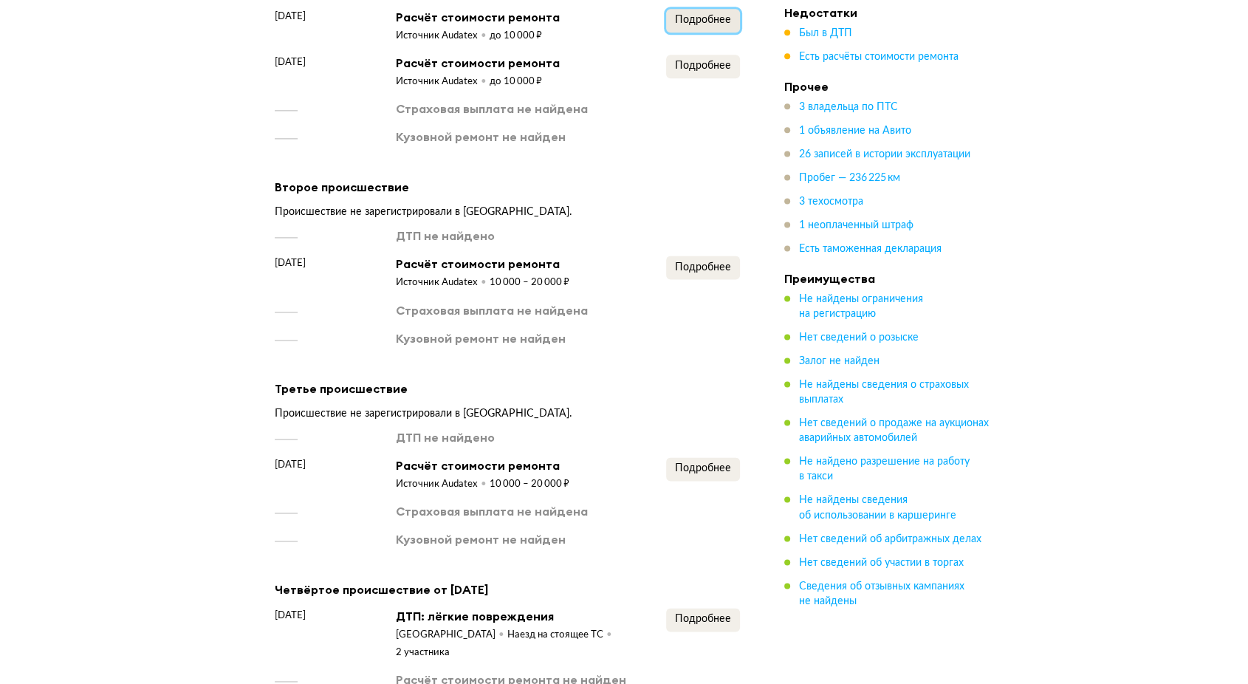
click at [701, 25] on span "Подробнее" at bounding box center [703, 20] width 56 height 10
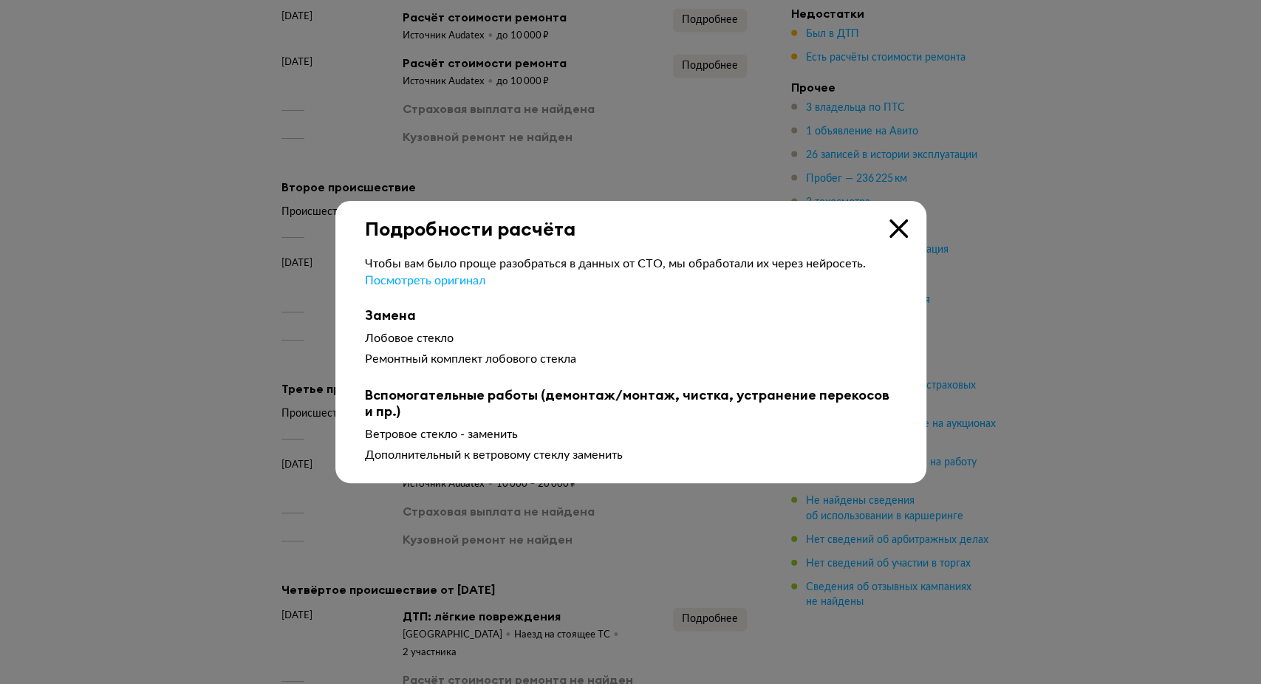
click at [892, 222] on icon at bounding box center [898, 228] width 18 height 18
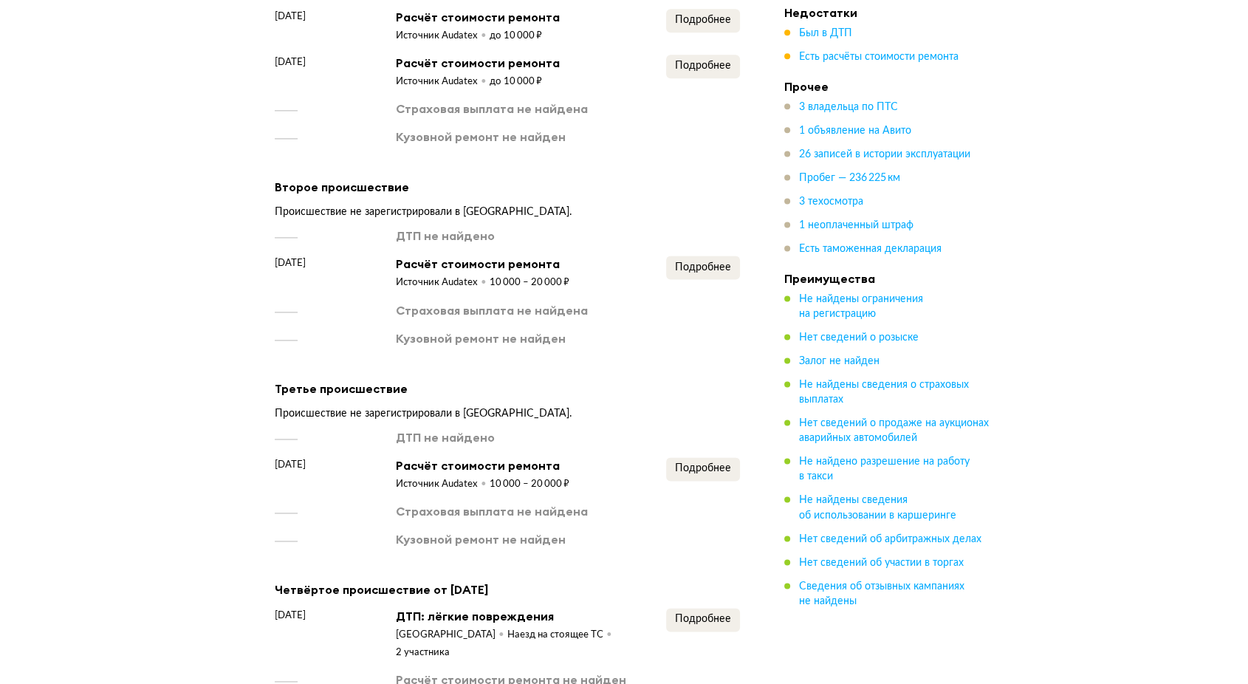
scroll to position [2051, 0]
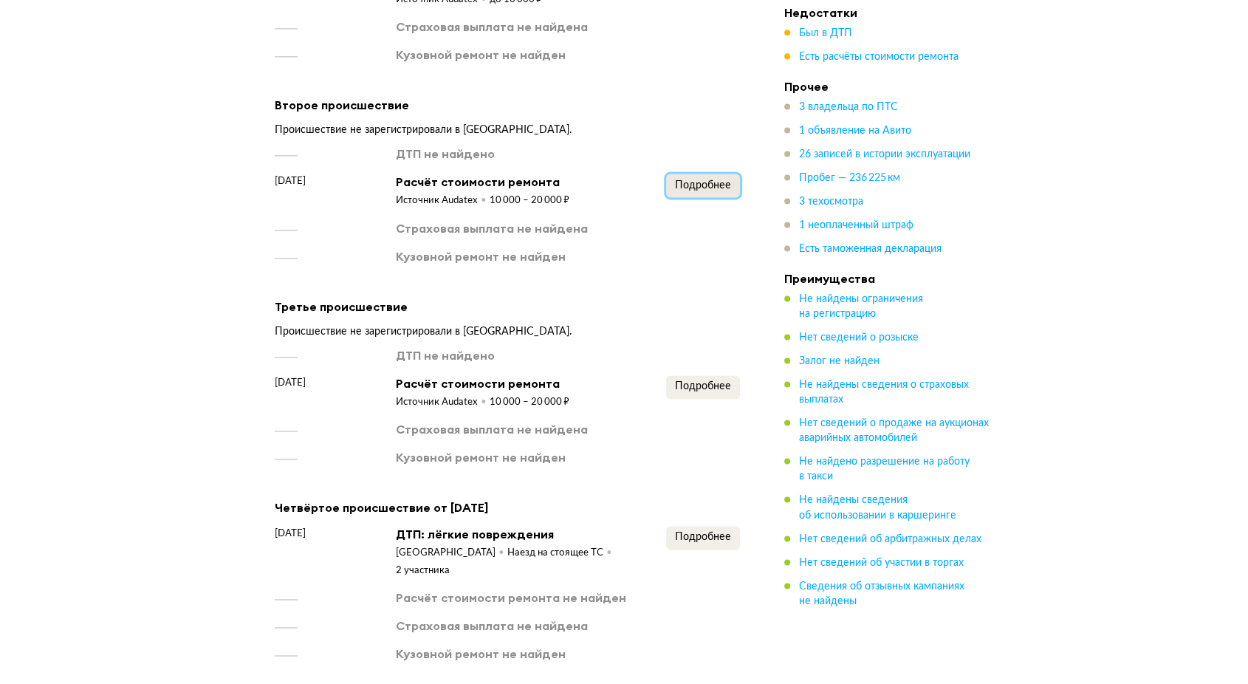
click at [708, 190] on span "Подробнее" at bounding box center [703, 185] width 56 height 10
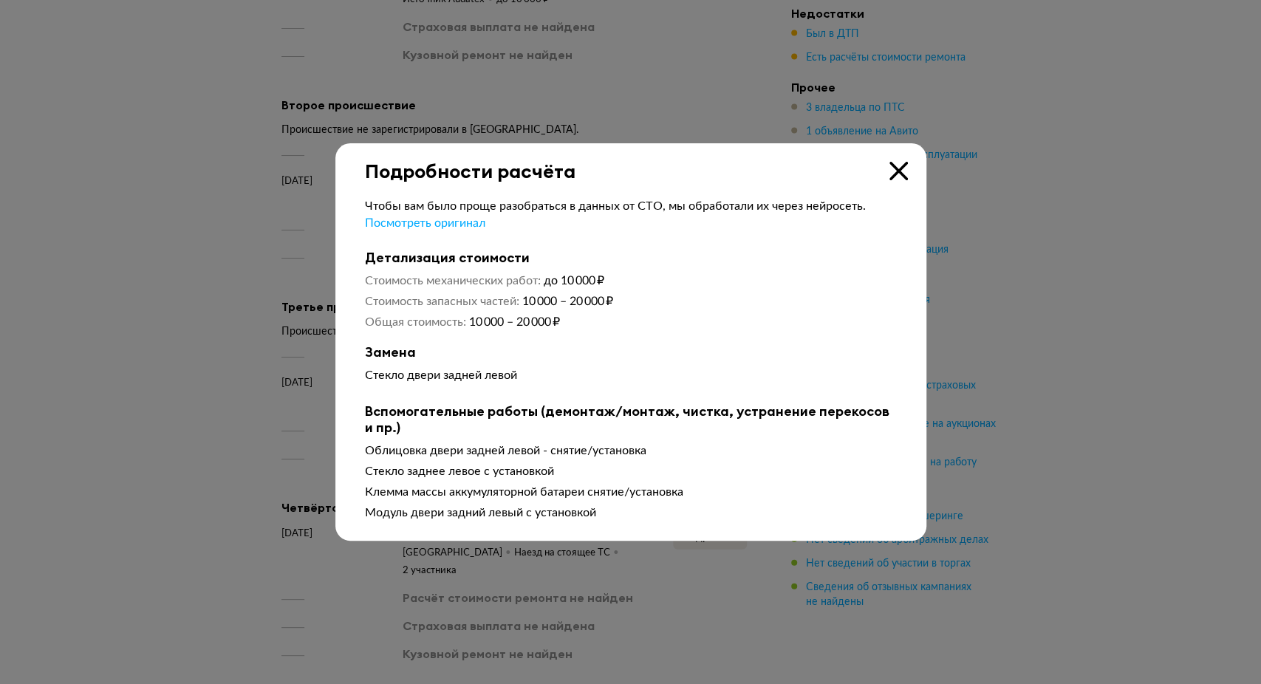
click at [900, 165] on icon at bounding box center [898, 171] width 18 height 18
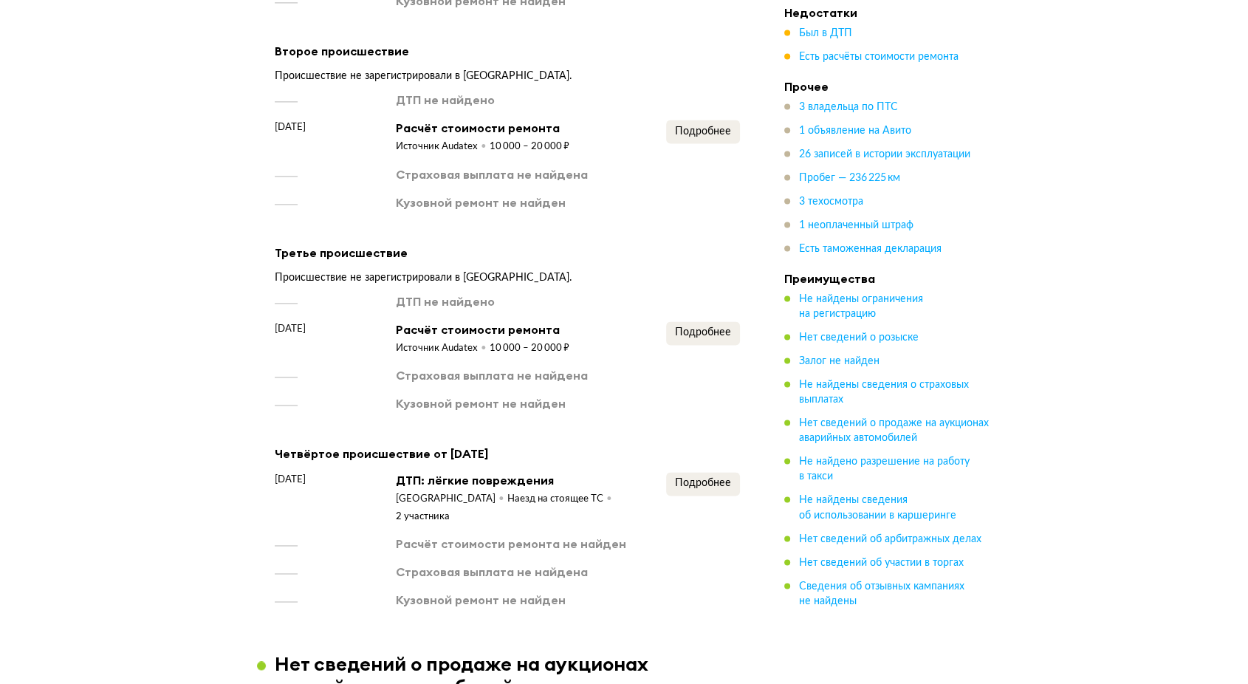
scroll to position [2133, 0]
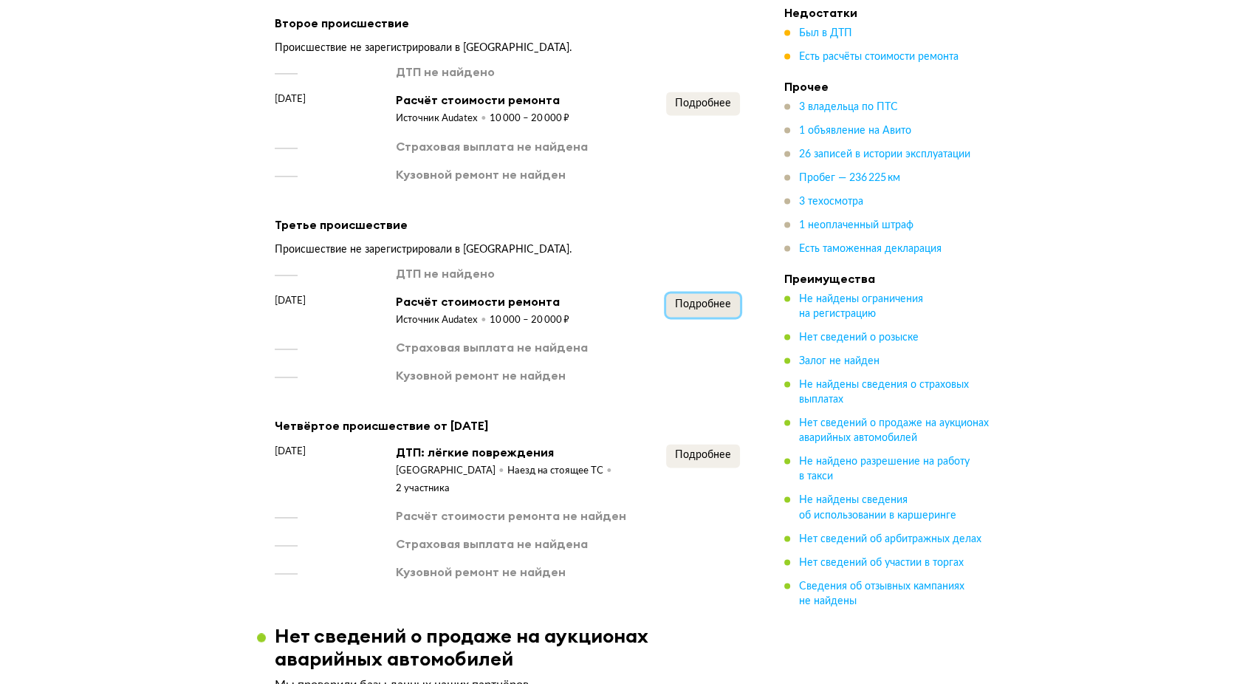
click at [731, 310] on button "Подробнее" at bounding box center [703, 305] width 74 height 24
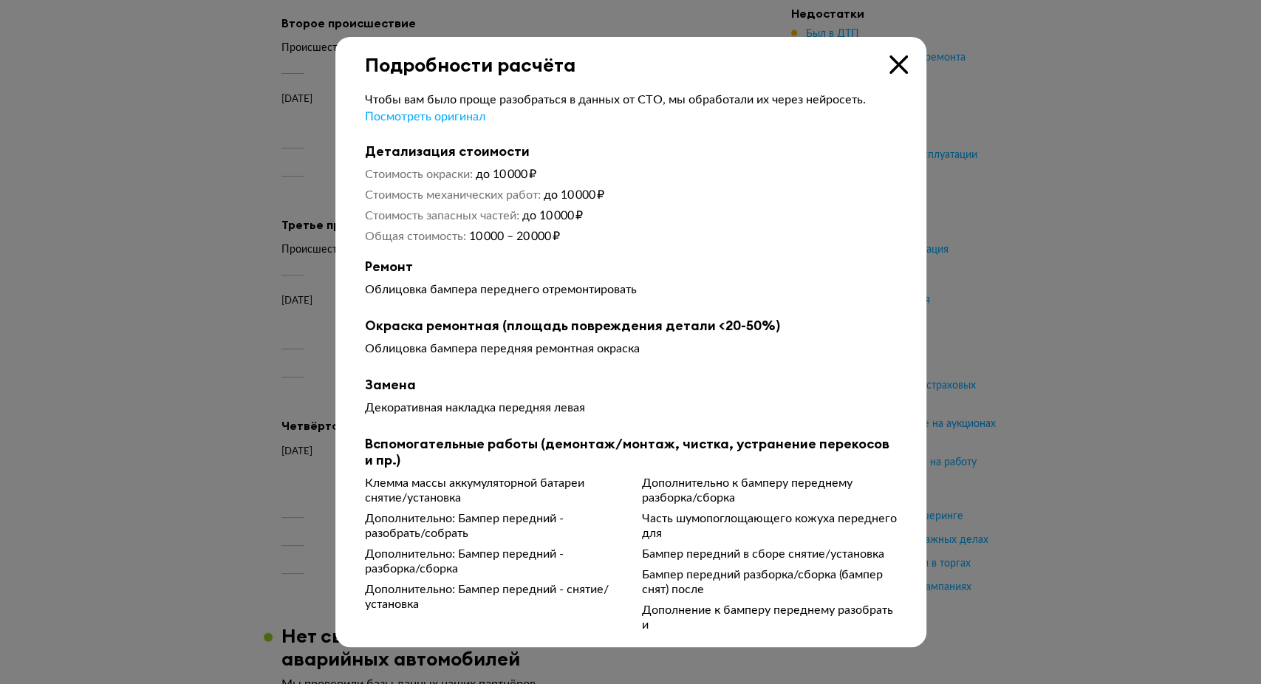
click at [903, 65] on icon at bounding box center [898, 64] width 18 height 18
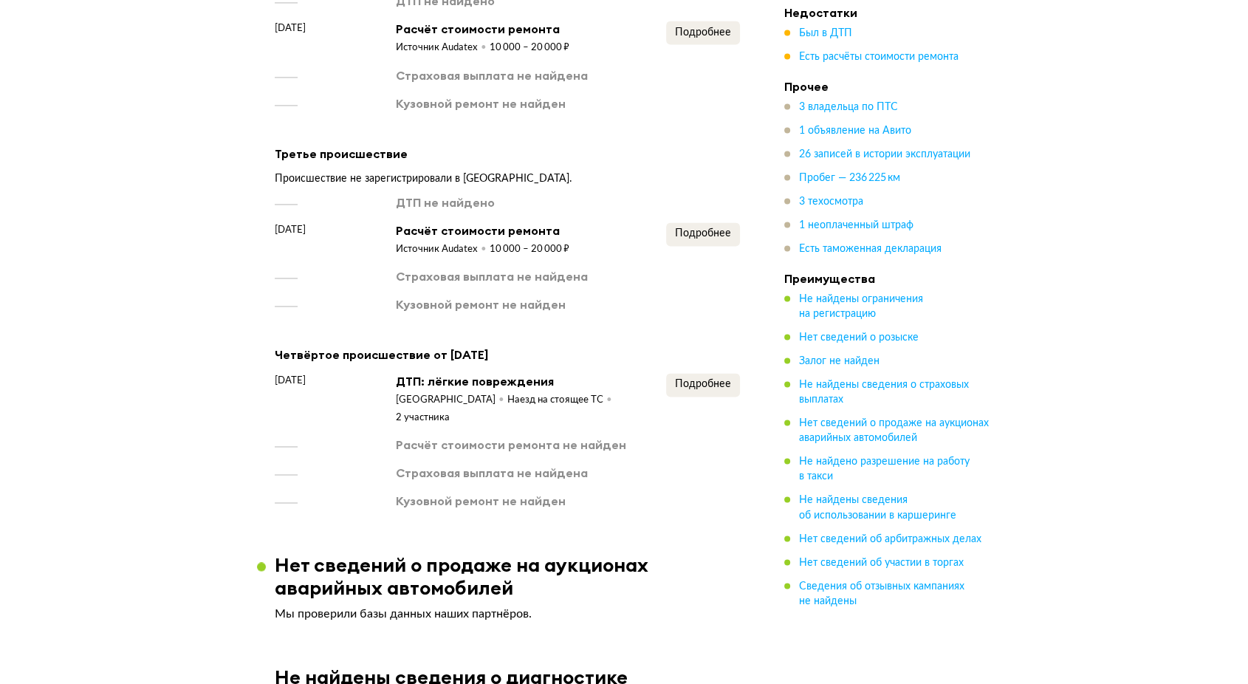
scroll to position [2298, 0]
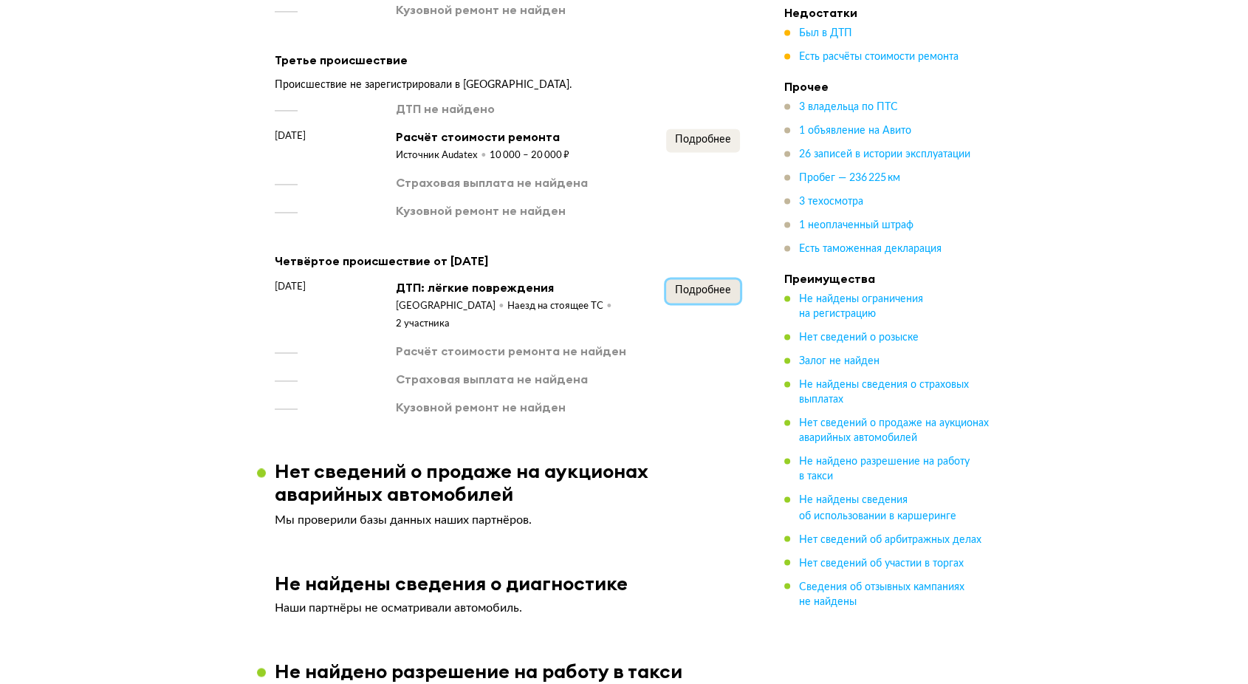
click at [680, 295] on span "Подробнее" at bounding box center [703, 290] width 56 height 10
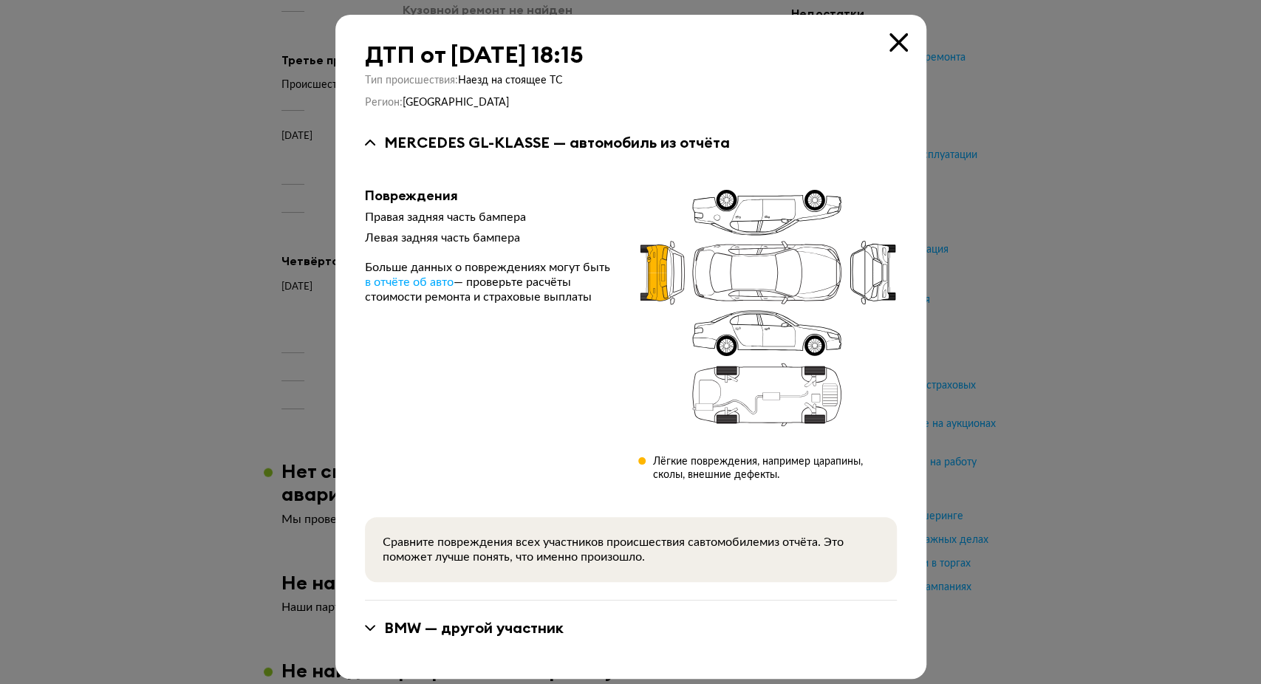
click at [892, 43] on icon at bounding box center [898, 42] width 18 height 18
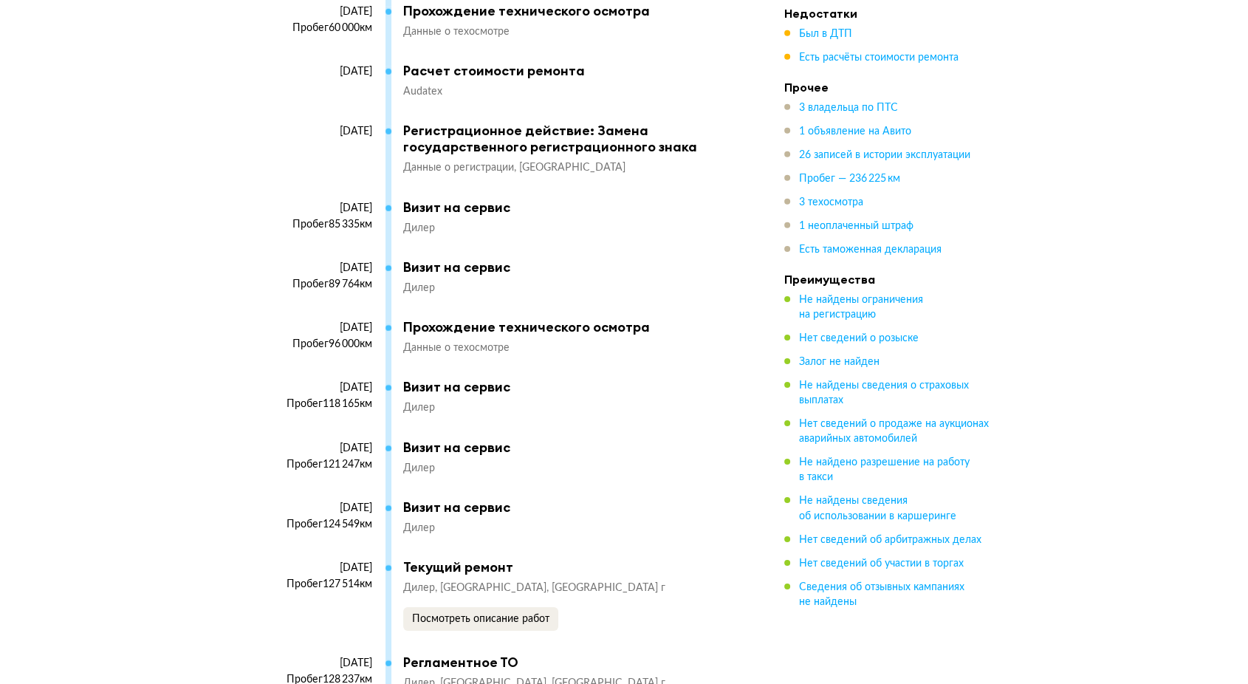
scroll to position [4596, 0]
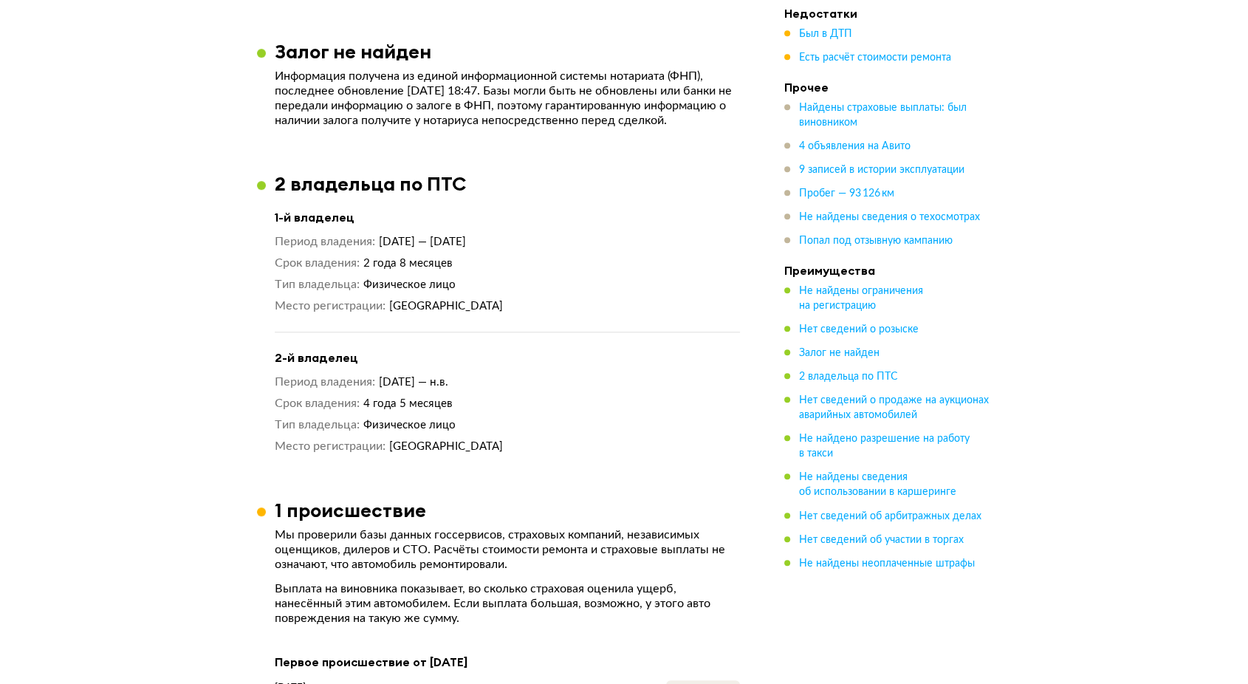
scroll to position [1394, 0]
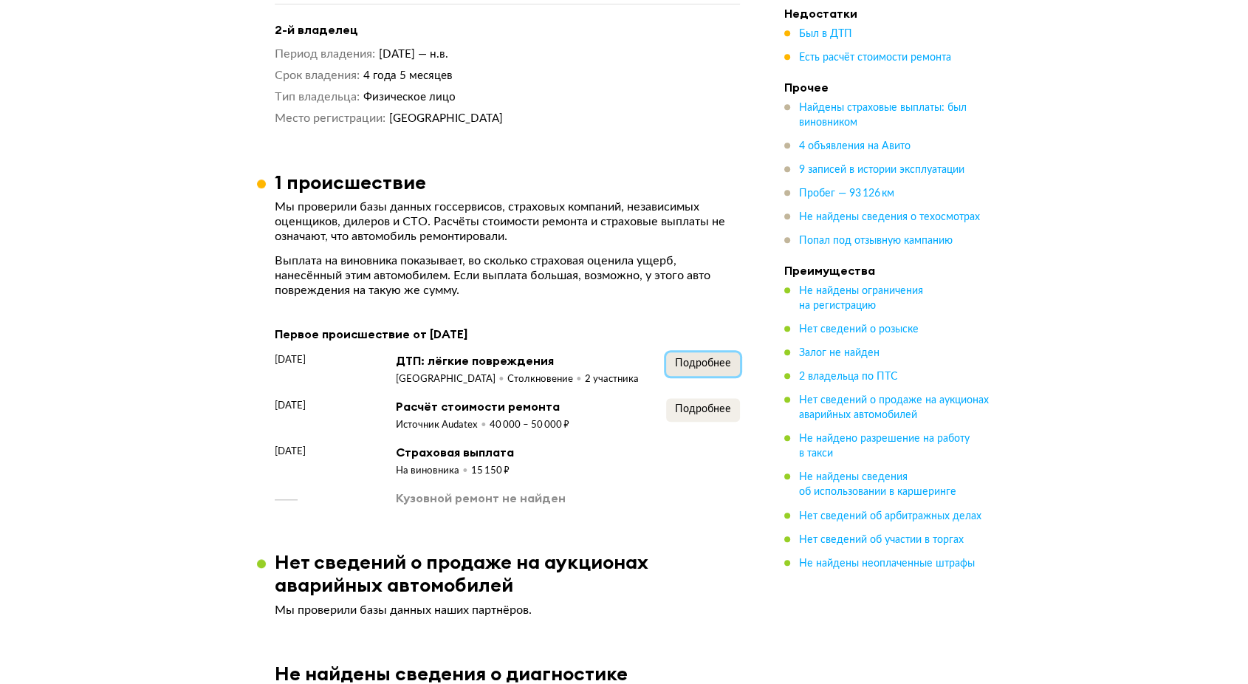
click at [717, 369] on span "Подробнее" at bounding box center [703, 363] width 56 height 10
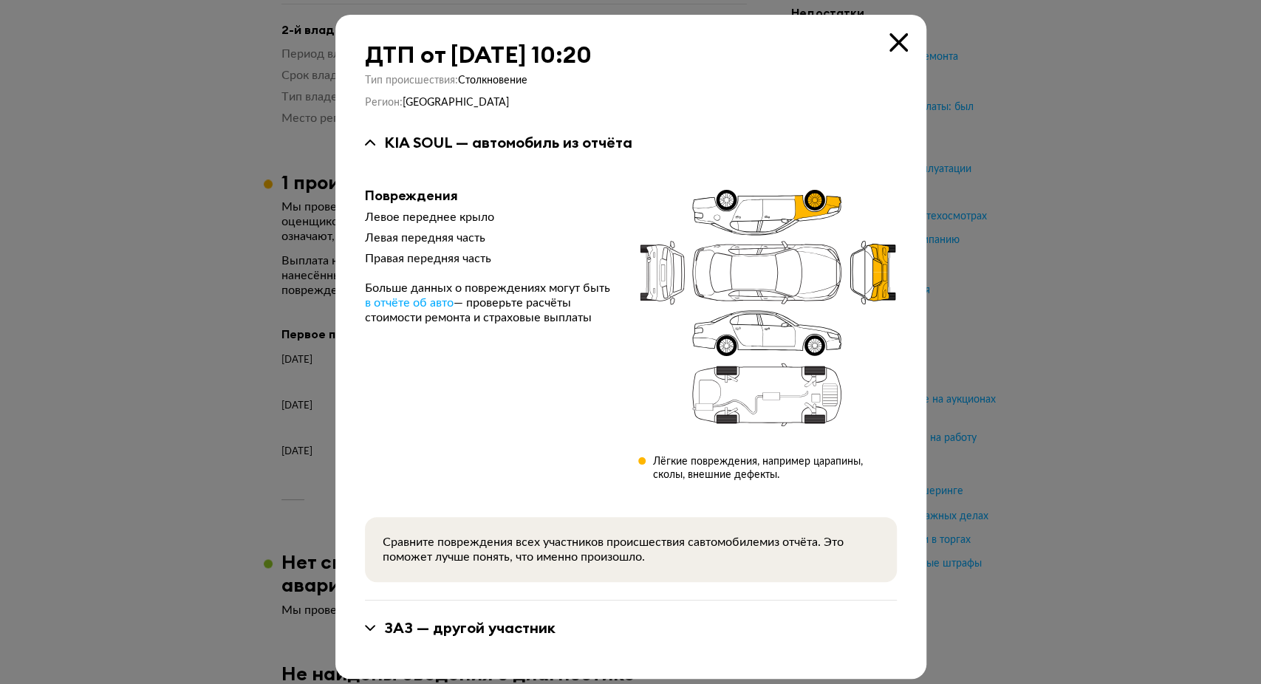
click at [894, 38] on icon at bounding box center [898, 42] width 18 height 18
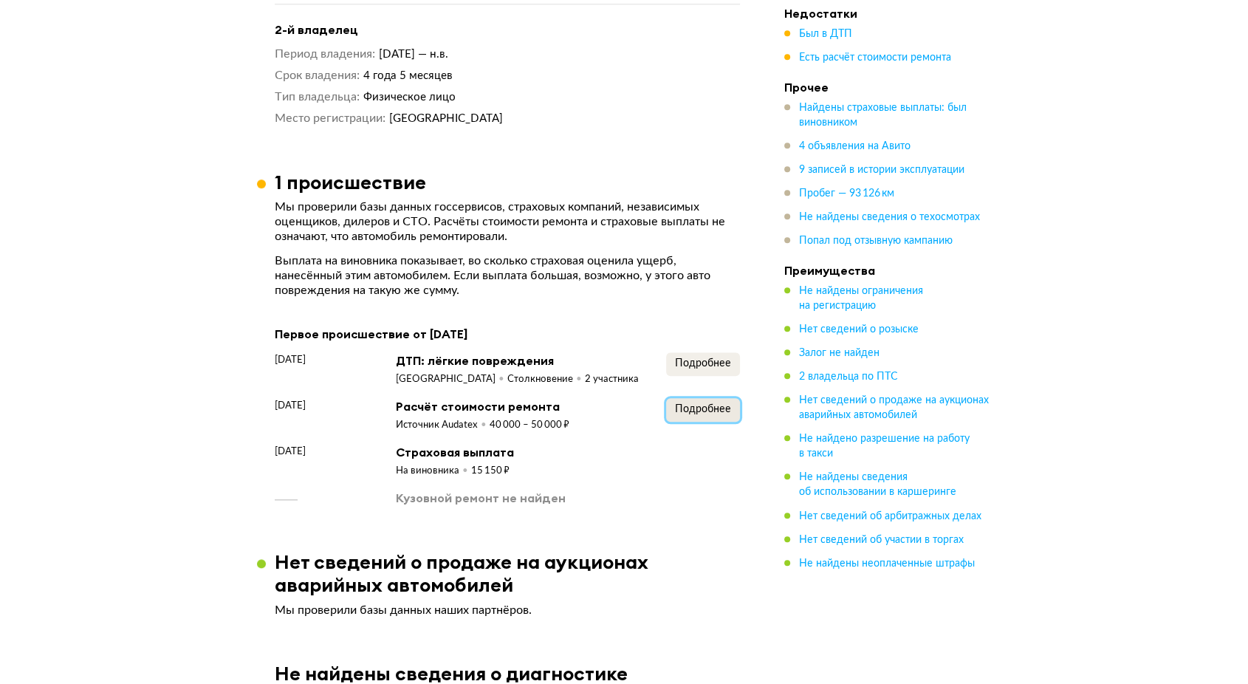
click at [735, 422] on button "Подробнее" at bounding box center [703, 410] width 74 height 24
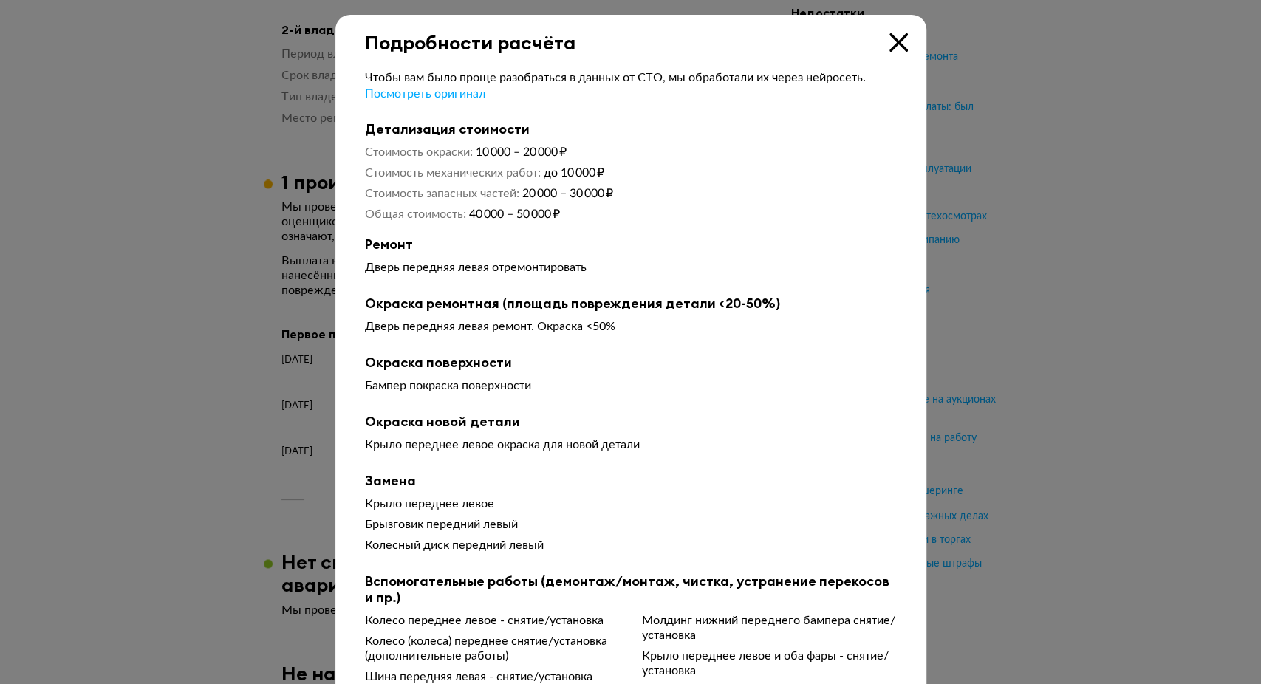
click at [1053, 362] on div at bounding box center [630, 342] width 1261 height 684
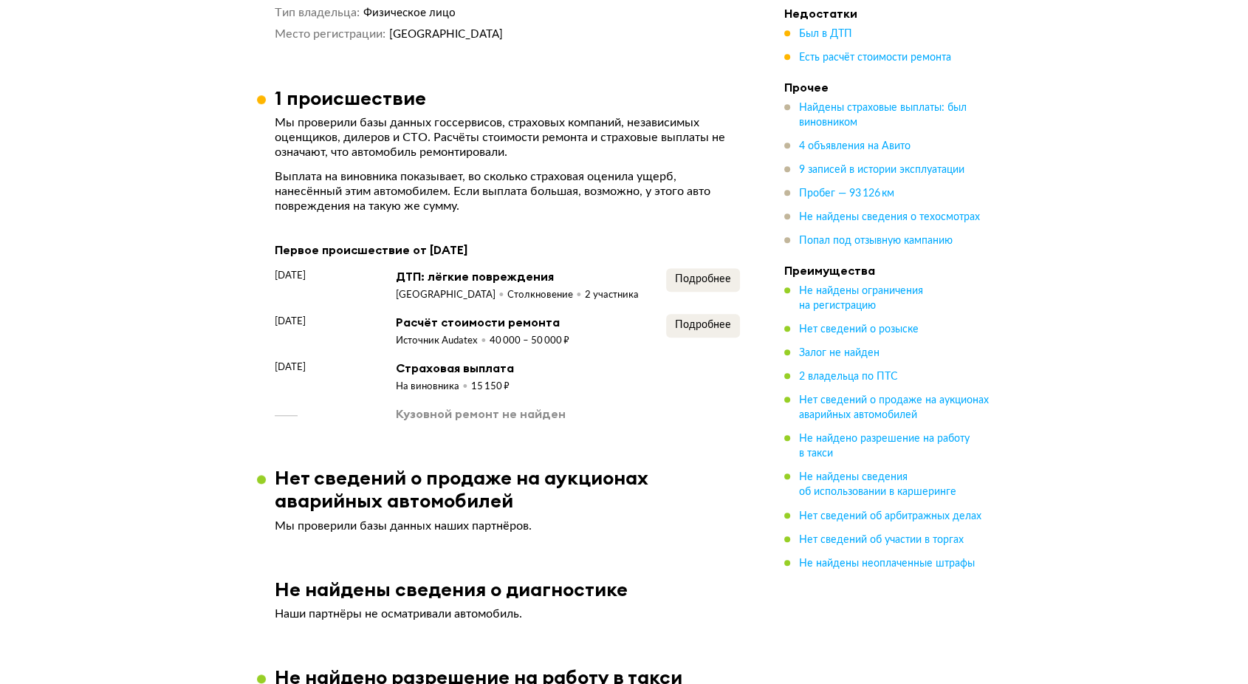
scroll to position [1477, 0]
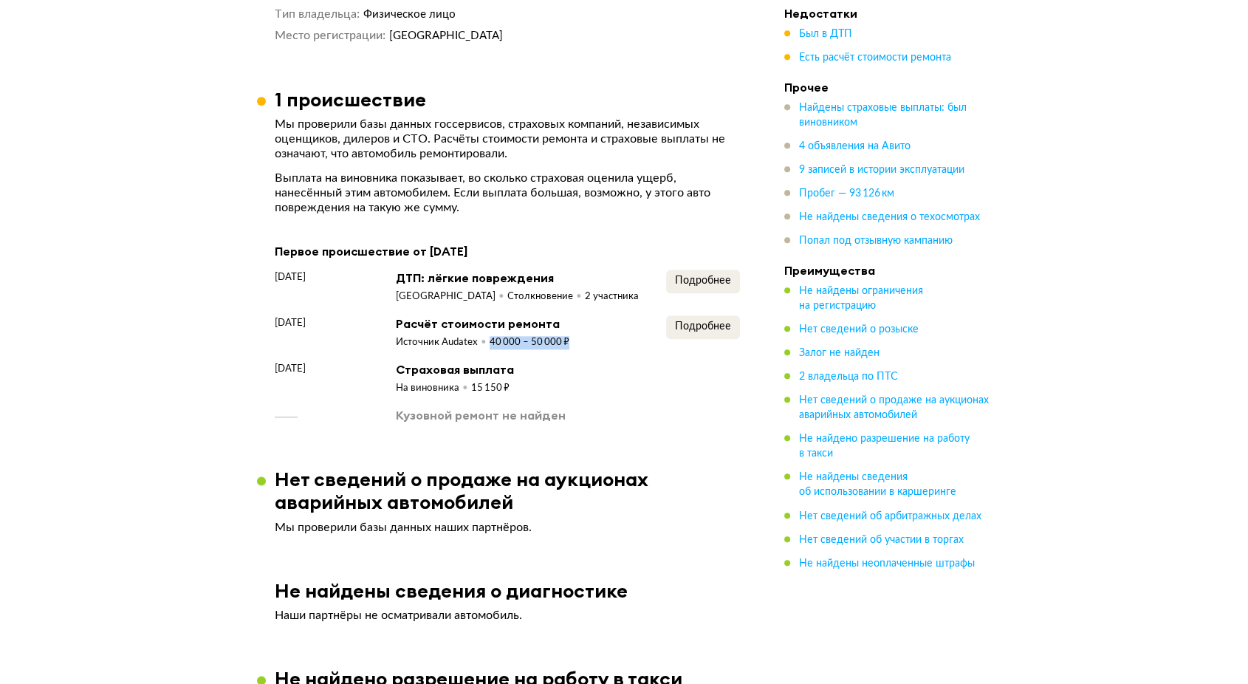
drag, startPoint x: 490, startPoint y: 360, endPoint x: 573, endPoint y: 366, distance: 83.7
click at [573, 349] on div "5 октября 2018 года Расчёт стоимости ремонта Источник Audatex 40 000 – 50 000 ₽…" at bounding box center [507, 332] width 465 height 34
click at [581, 386] on div "октябрь 2018 года Страховая выплата На виновника 15 150 ₽" at bounding box center [507, 378] width 465 height 34
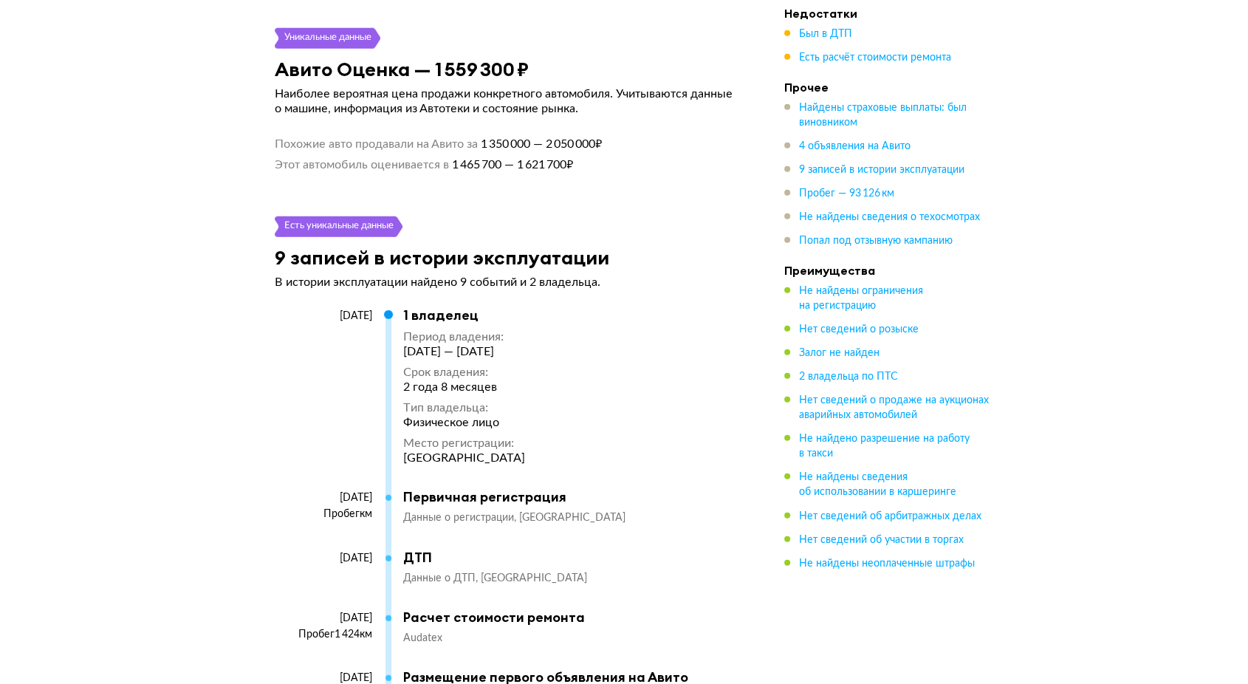
click at [525, 324] on div "1 владелец" at bounding box center [464, 315] width 122 height 16
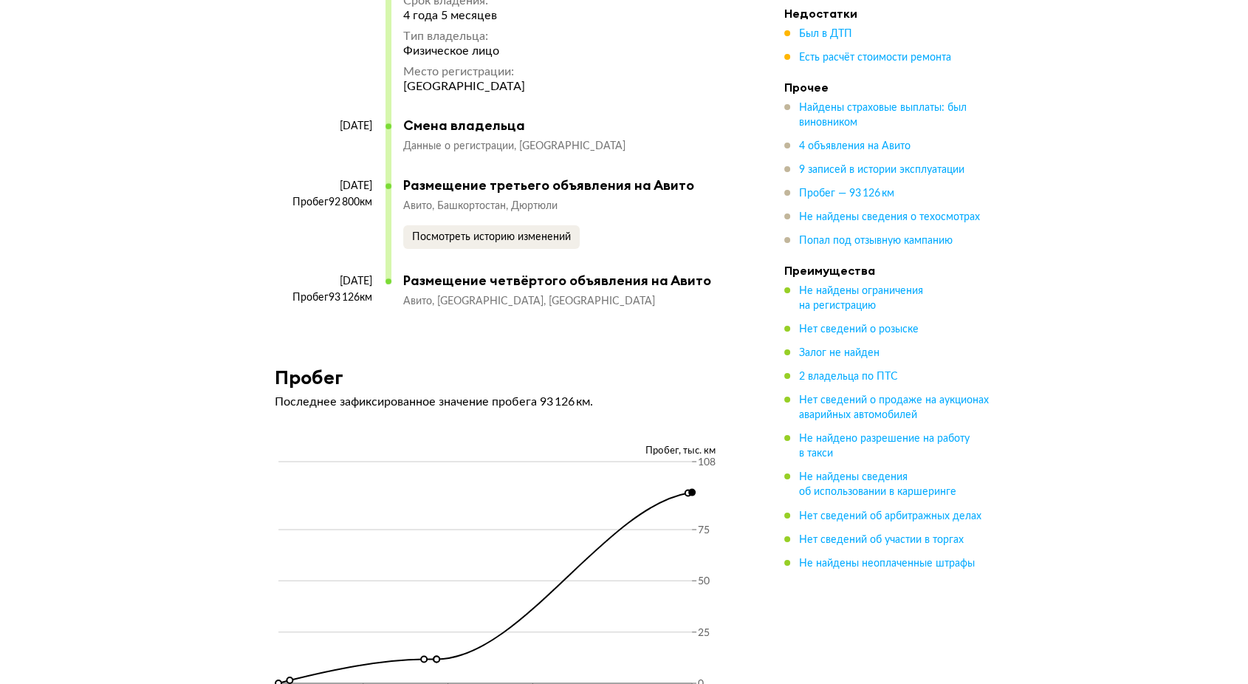
scroll to position [5334, 0]
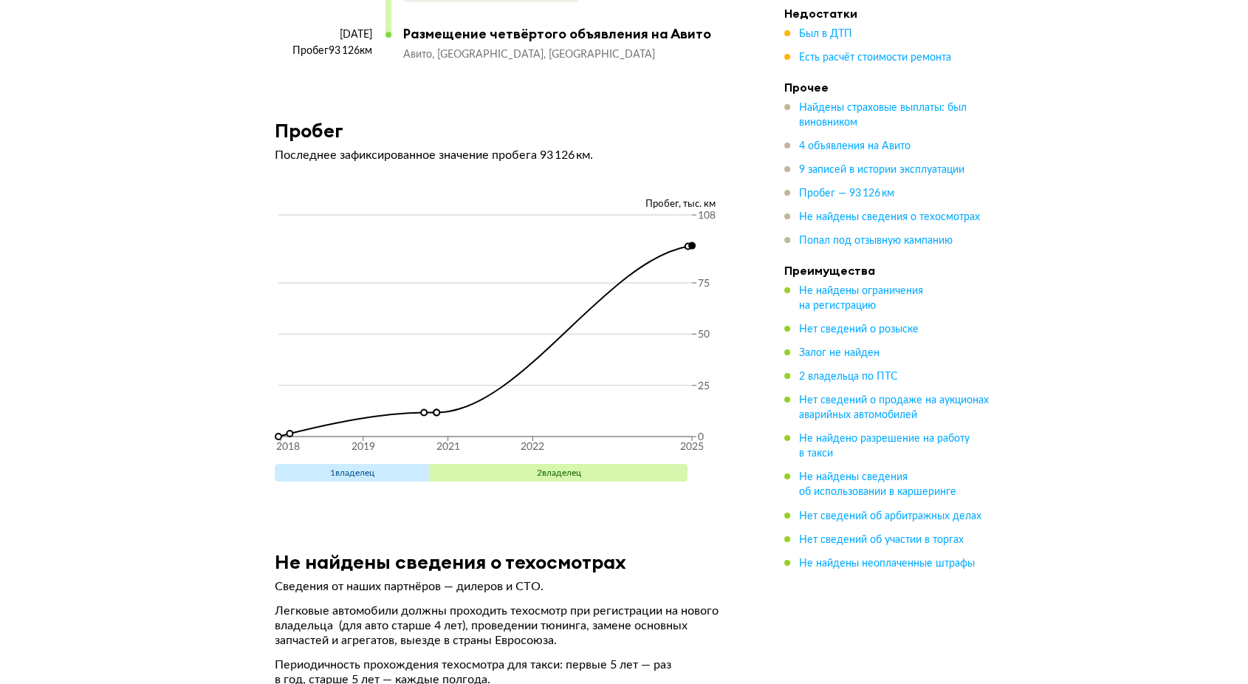
click at [572, 142] on div "Пробег" at bounding box center [507, 130] width 501 height 23
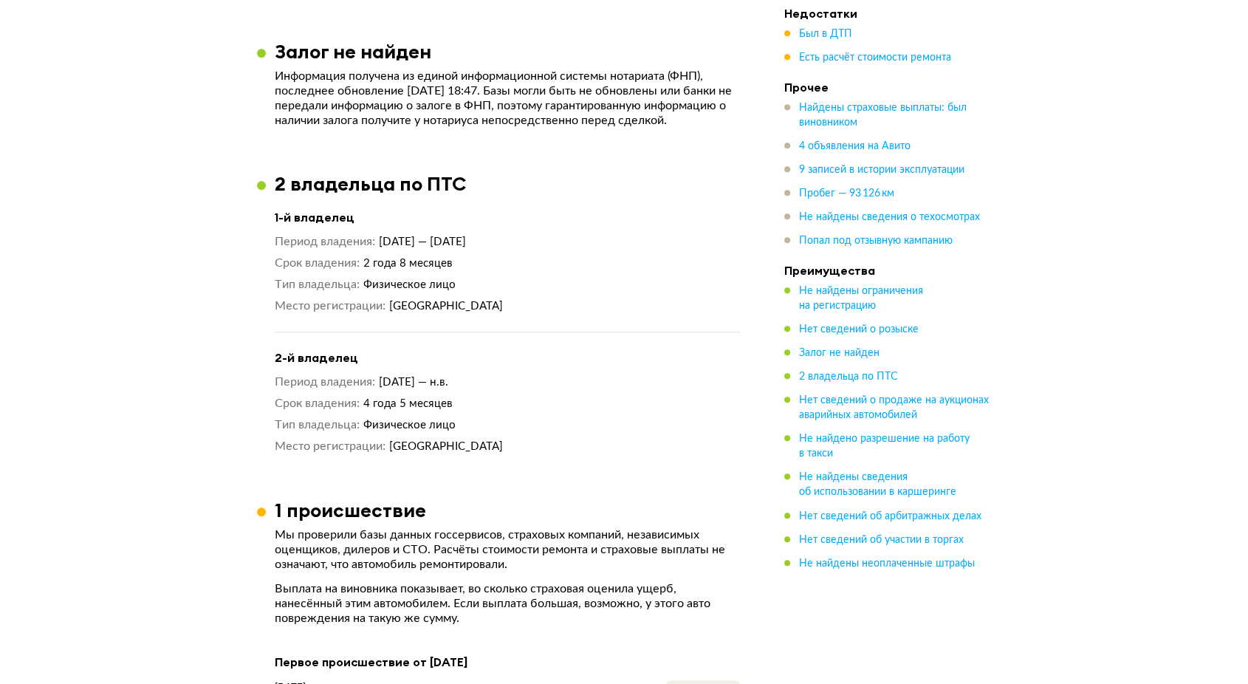
click at [562, 191] on div "2 владельца по ПТС" at bounding box center [507, 183] width 501 height 23
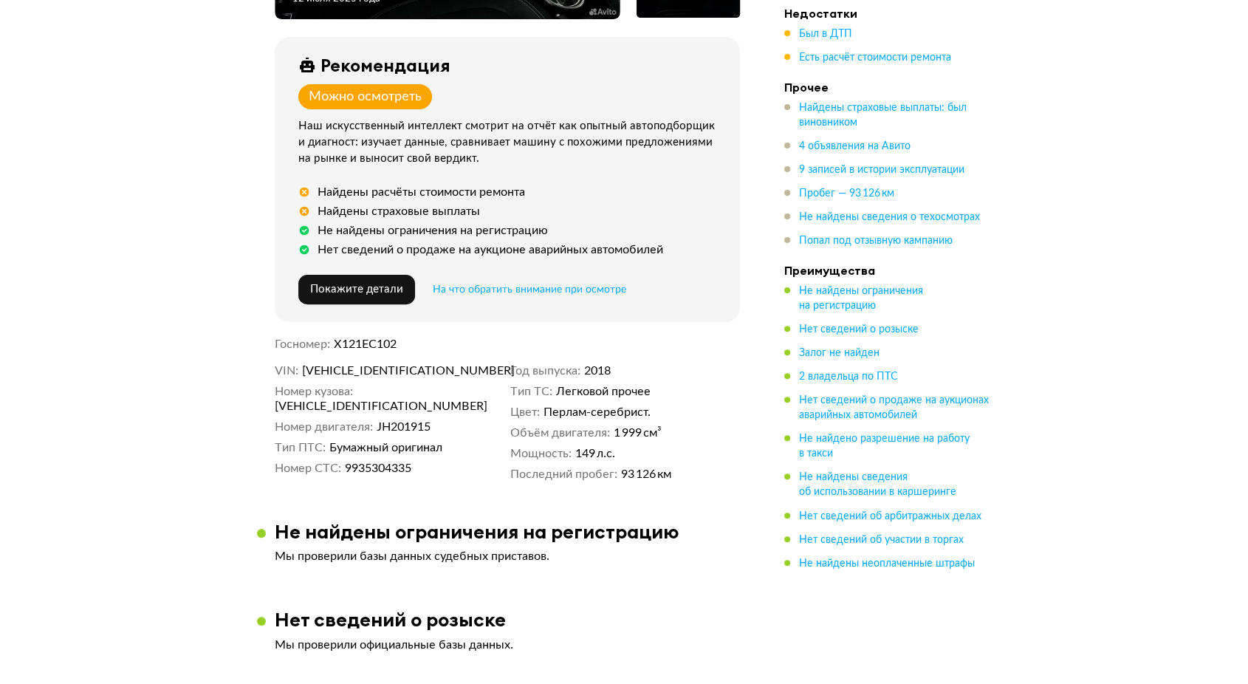
scroll to position [82, 0]
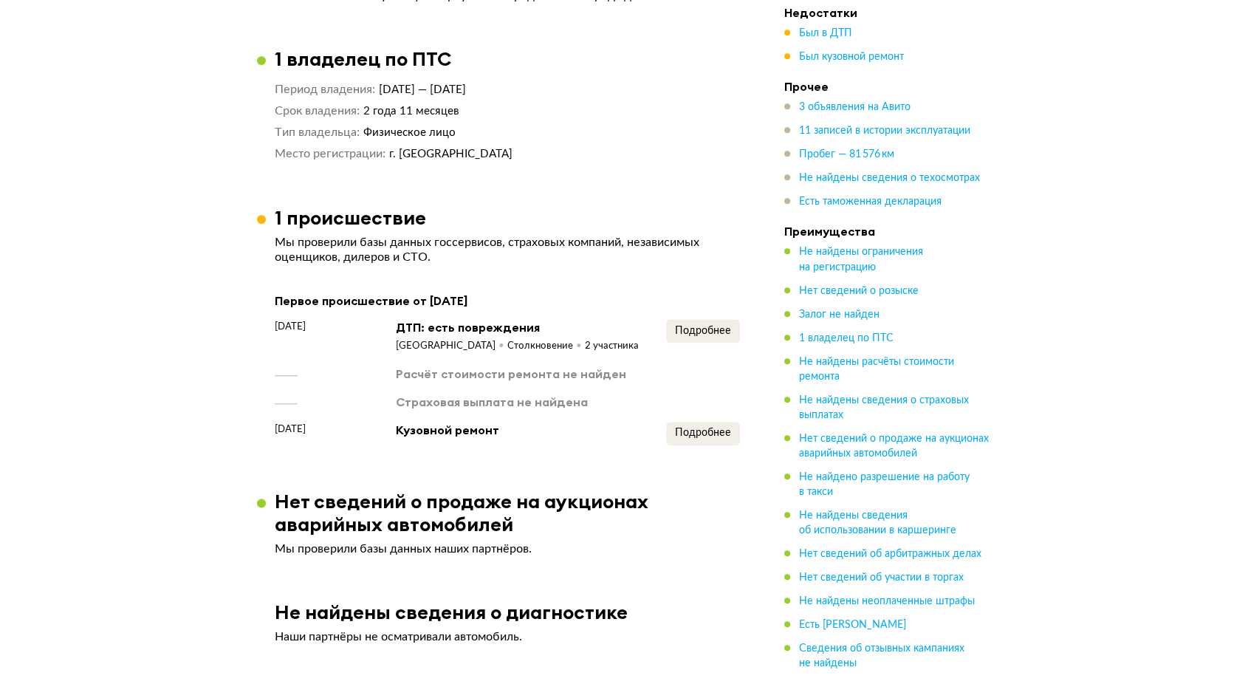
scroll to position [1231, 0]
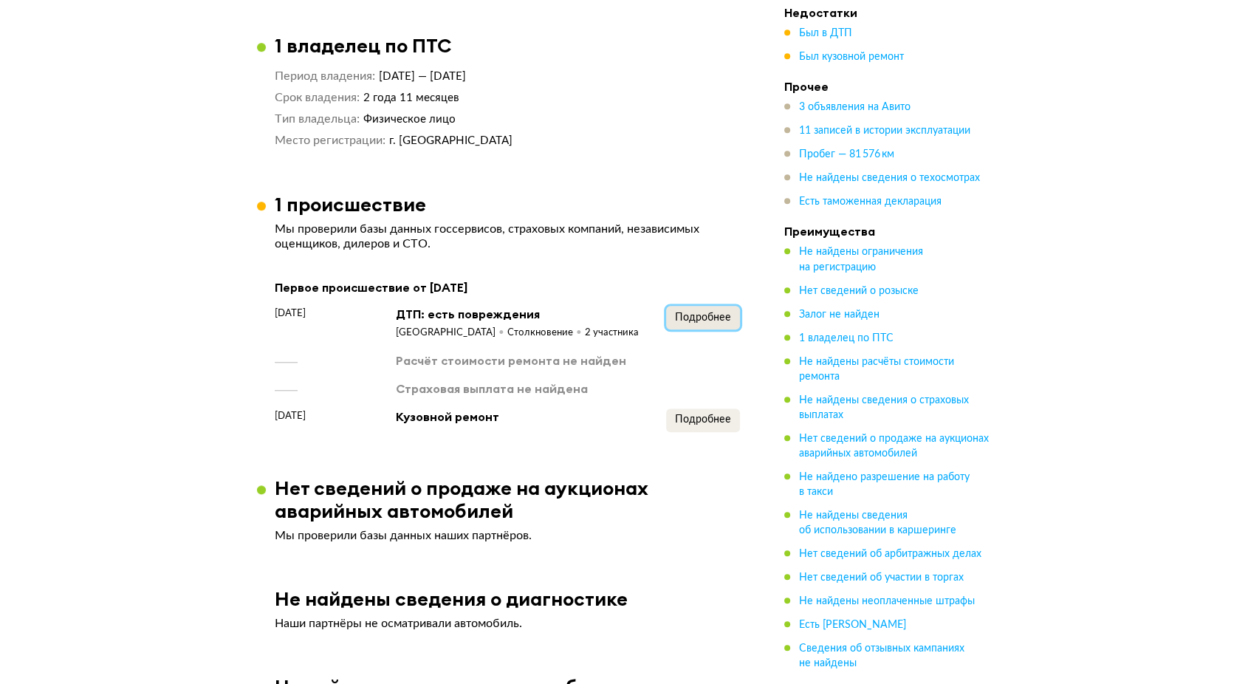
click at [699, 308] on button "Подробнее" at bounding box center [703, 318] width 74 height 24
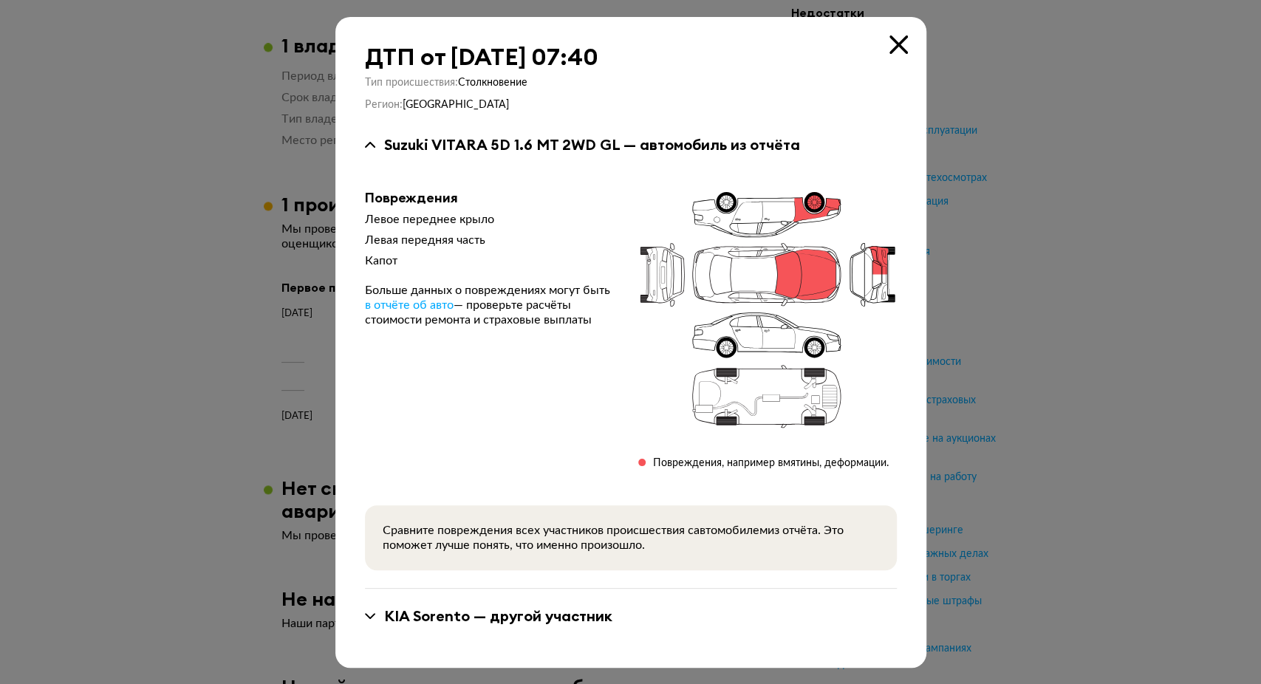
drag, startPoint x: 1059, startPoint y: 256, endPoint x: 1014, endPoint y: 214, distance: 61.7
click at [1058, 261] on div at bounding box center [630, 342] width 1261 height 684
